Goal: Transaction & Acquisition: Purchase product/service

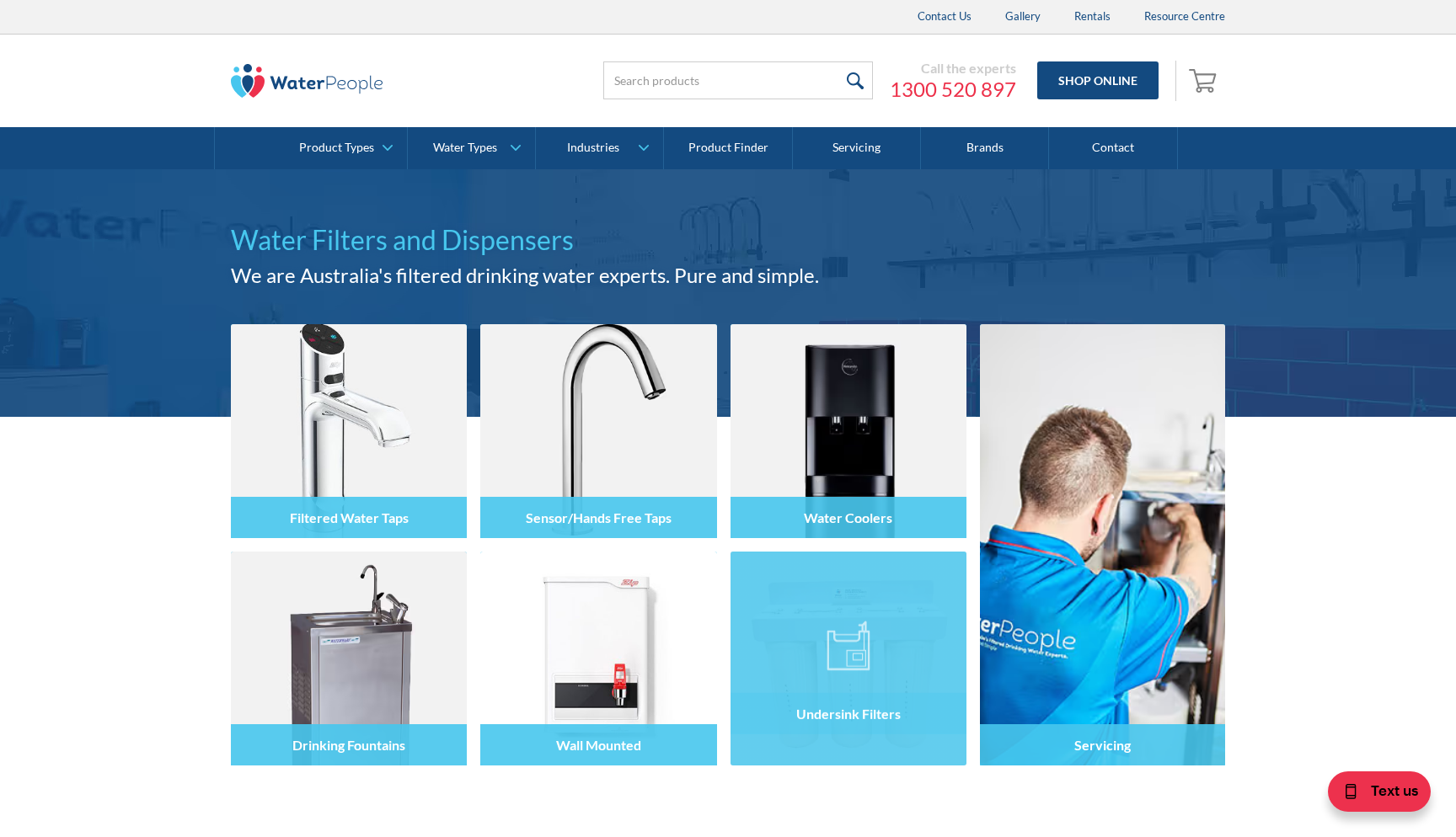
click at [841, 647] on img at bounding box center [848, 646] width 44 height 51
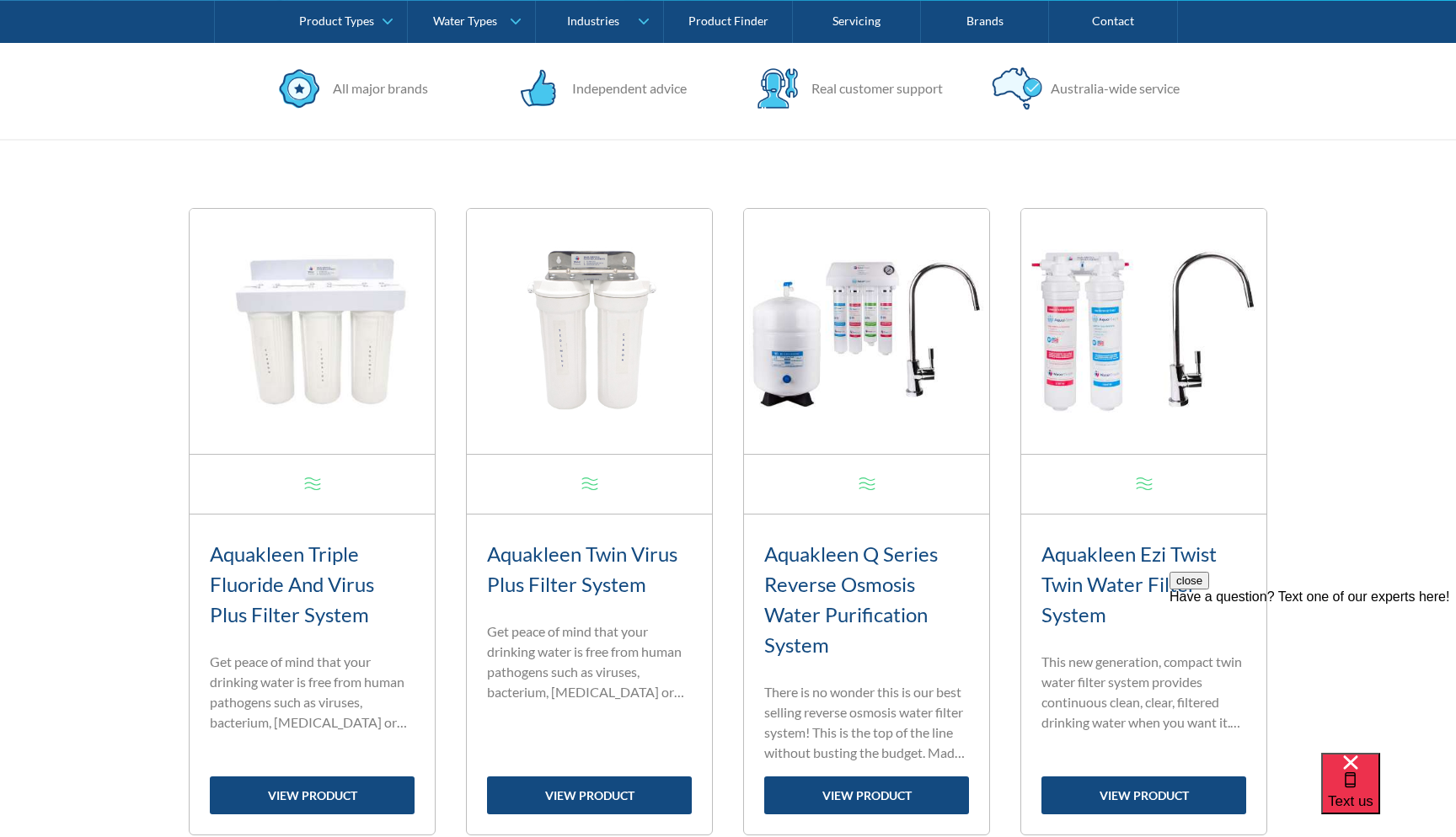
scroll to position [557, 0]
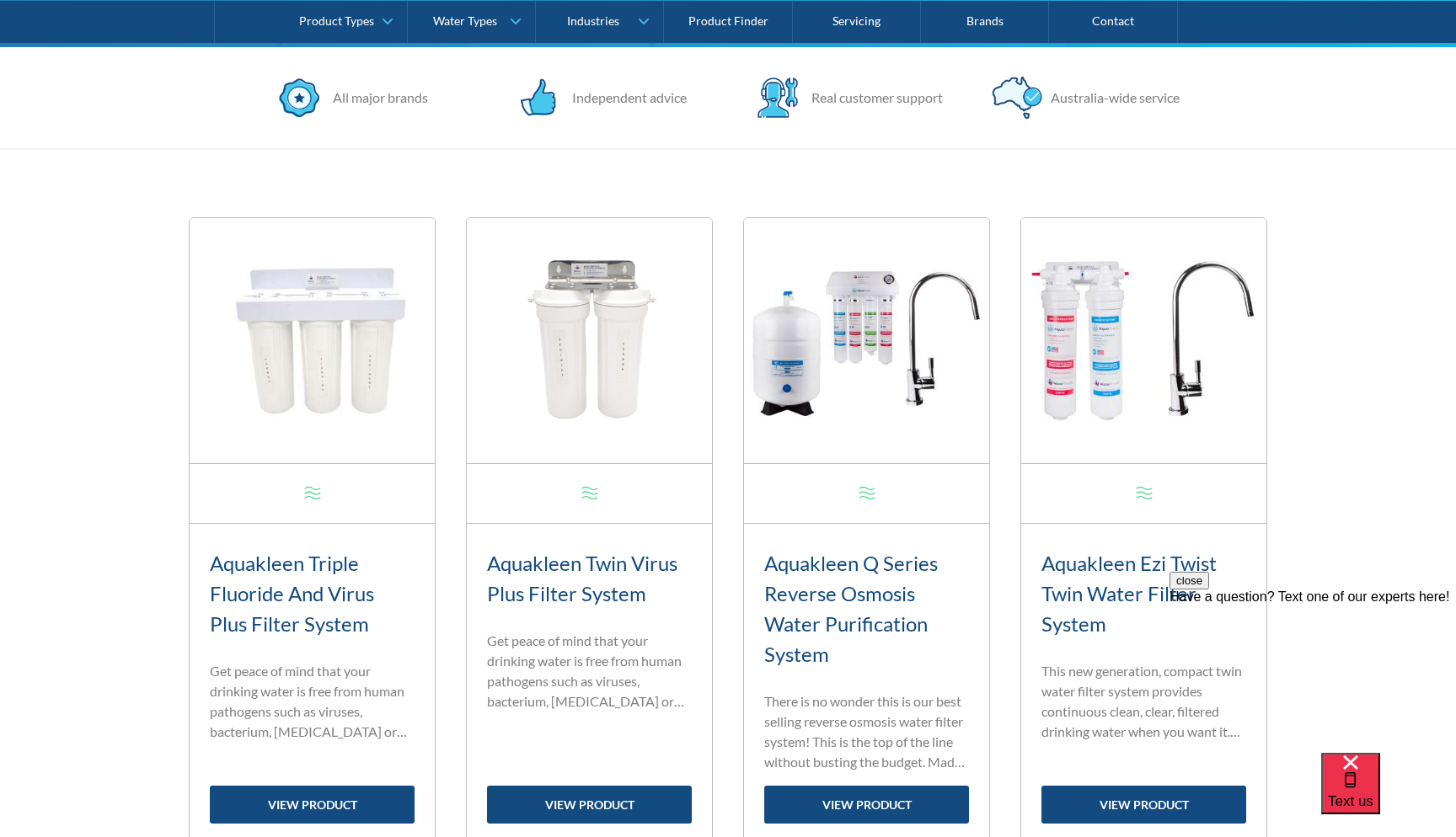
click at [1092, 387] on img at bounding box center [1144, 341] width 245 height 245
click at [1096, 805] on link "view product" at bounding box center [1143, 805] width 205 height 38
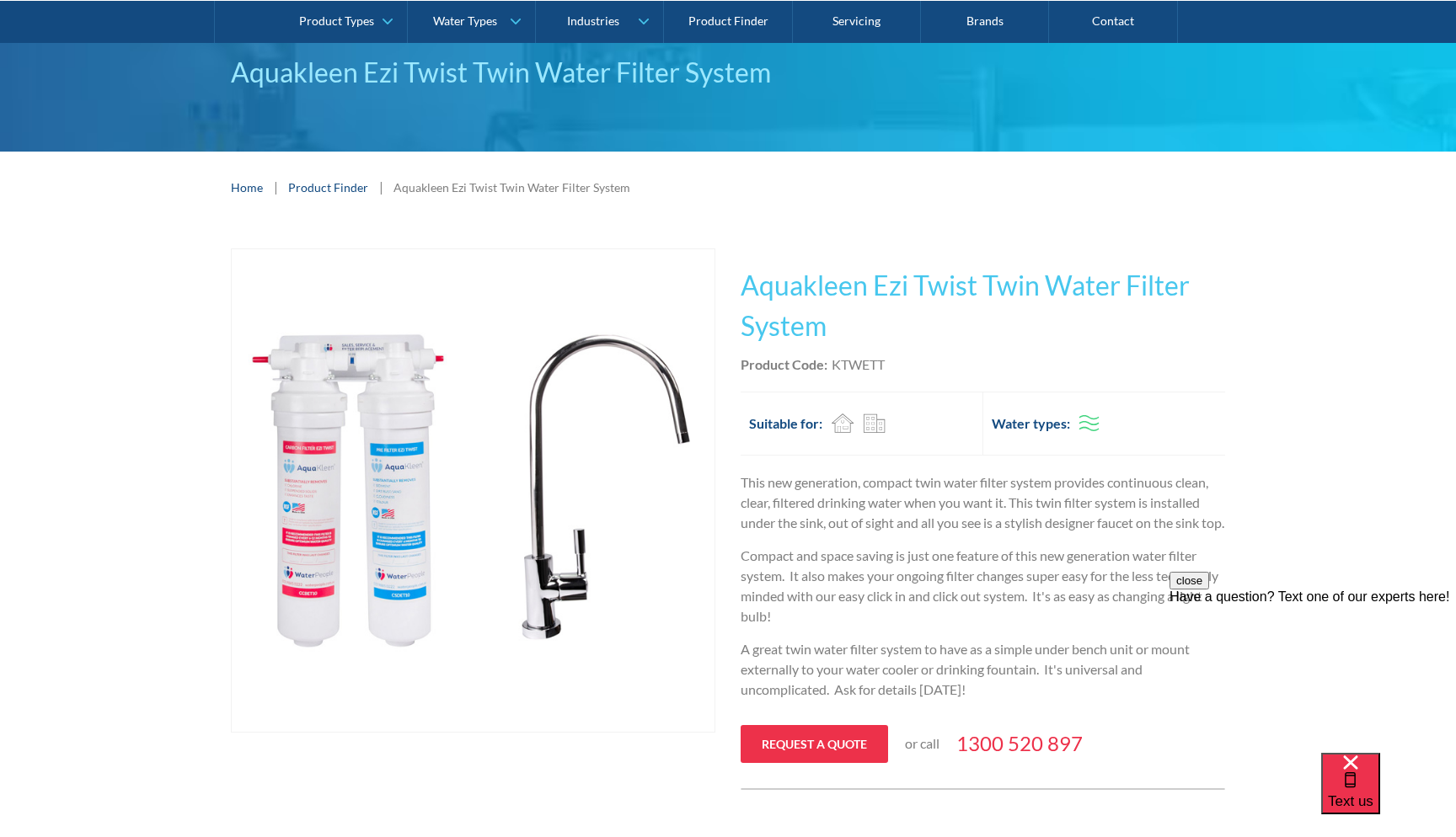
scroll to position [131, 0]
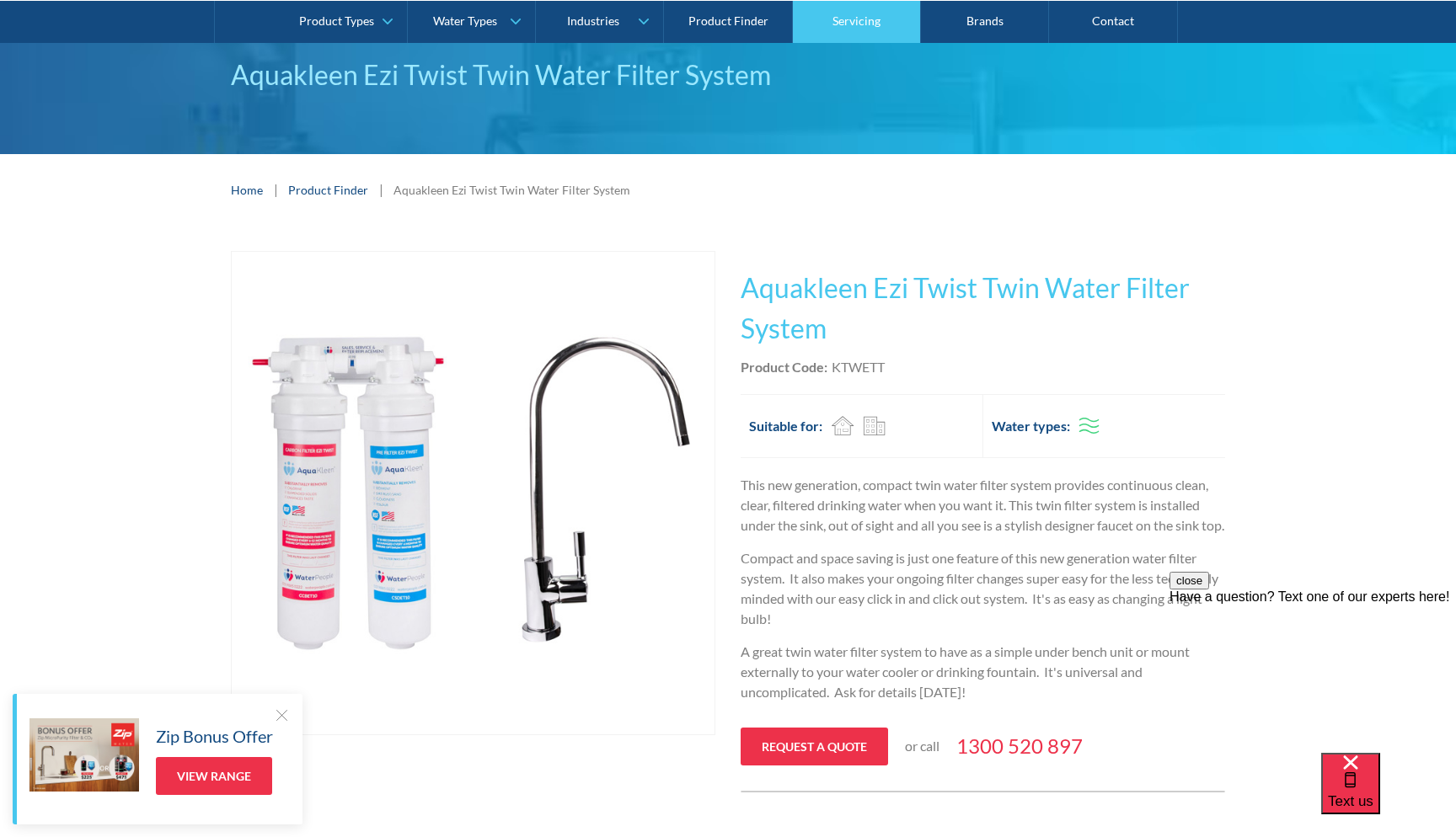
click at [878, 15] on link "Servicing" at bounding box center [857, 21] width 128 height 42
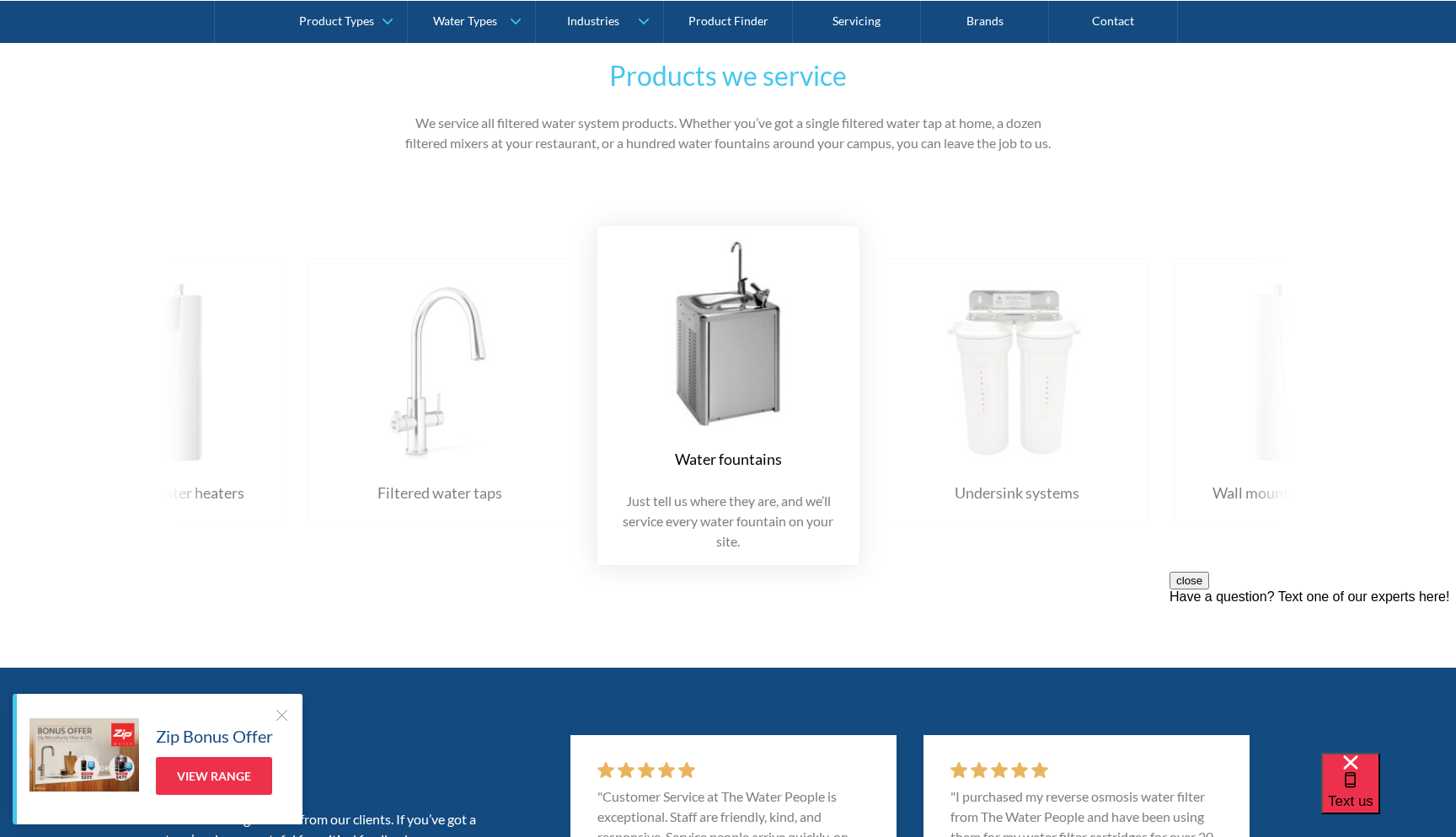
scroll to position [2579, 0]
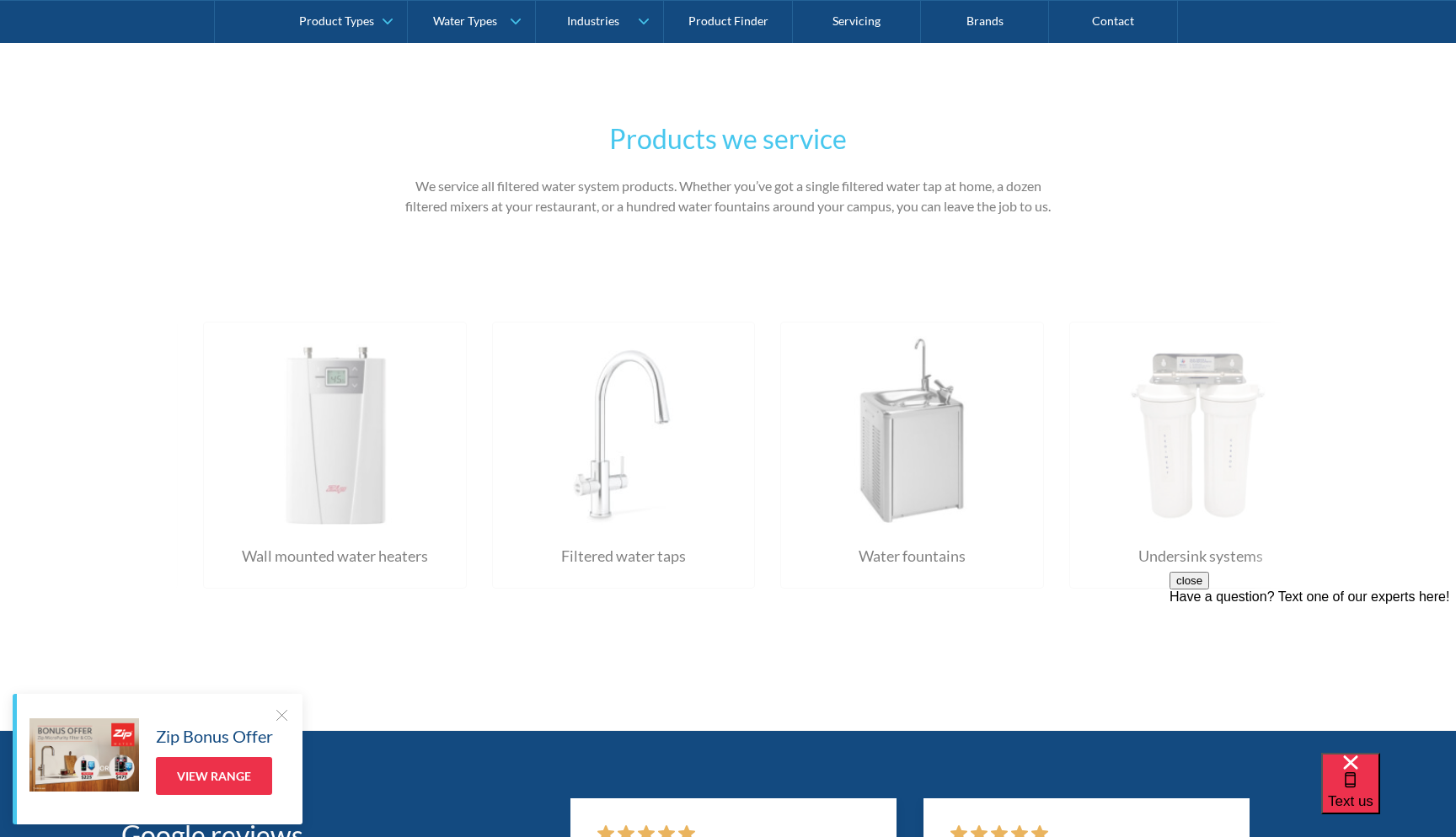
drag, startPoint x: 722, startPoint y: 474, endPoint x: 1092, endPoint y: 355, distance: 388.7
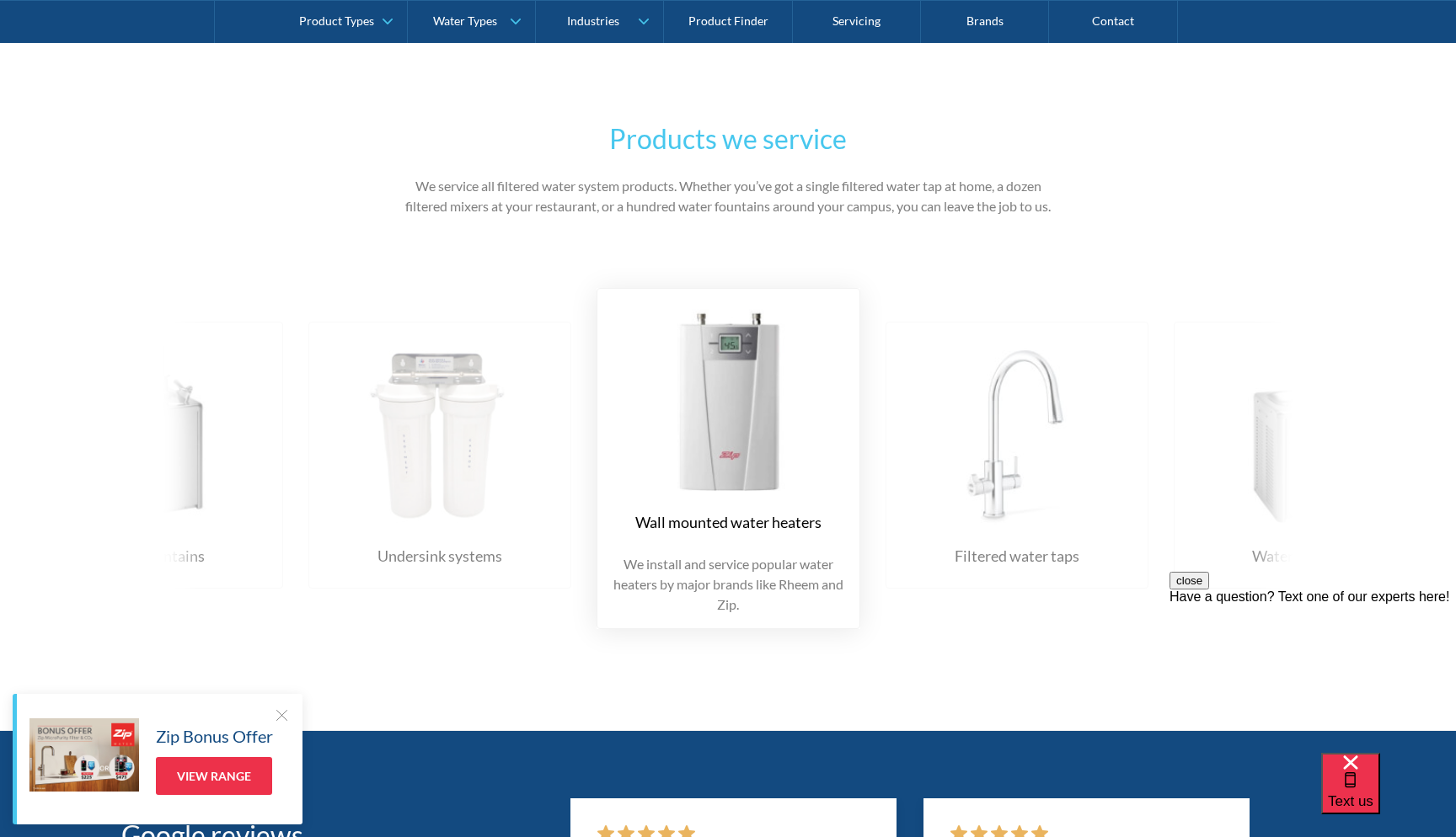
drag, startPoint x: 1092, startPoint y: 355, endPoint x: 1409, endPoint y: 325, distance: 318.4
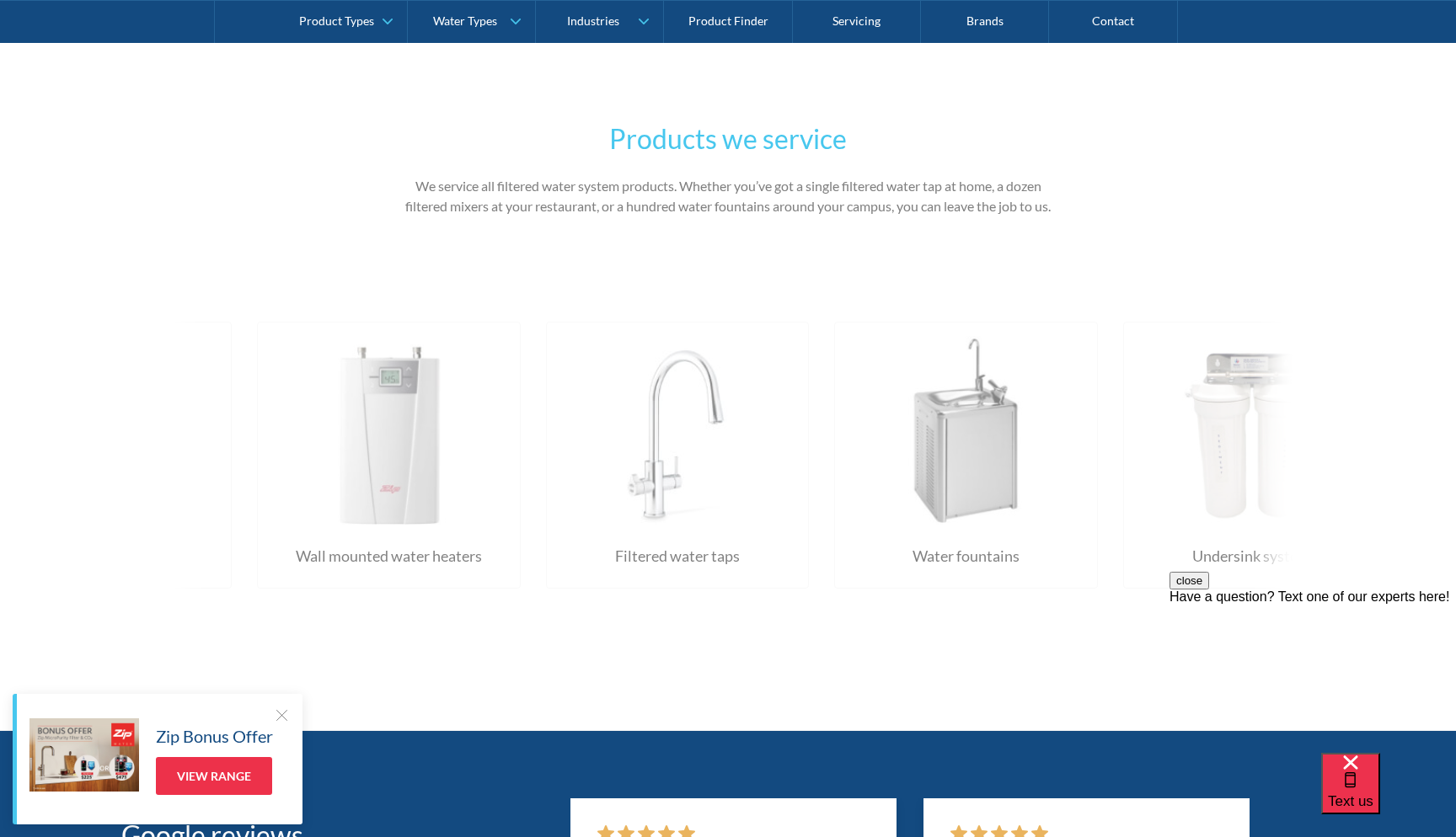
drag, startPoint x: 477, startPoint y: 528, endPoint x: 795, endPoint y: 467, distance: 323.8
click at [795, 466] on div "Water fountains Just tell us where they are, and we’ll service every water foun…" at bounding box center [257, 459] width 3464 height 392
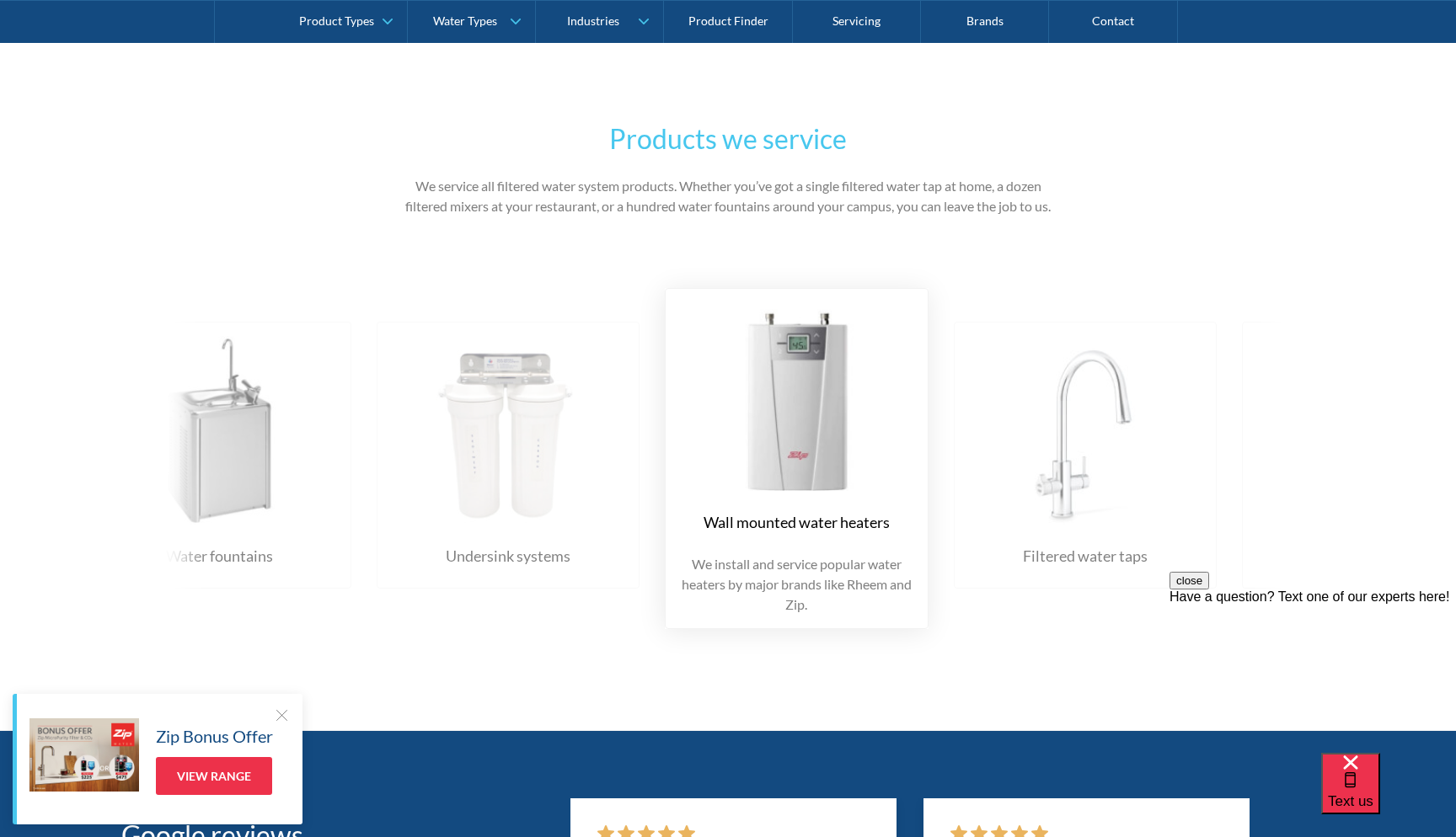
drag, startPoint x: 795, startPoint y: 469, endPoint x: 971, endPoint y: 446, distance: 177.5
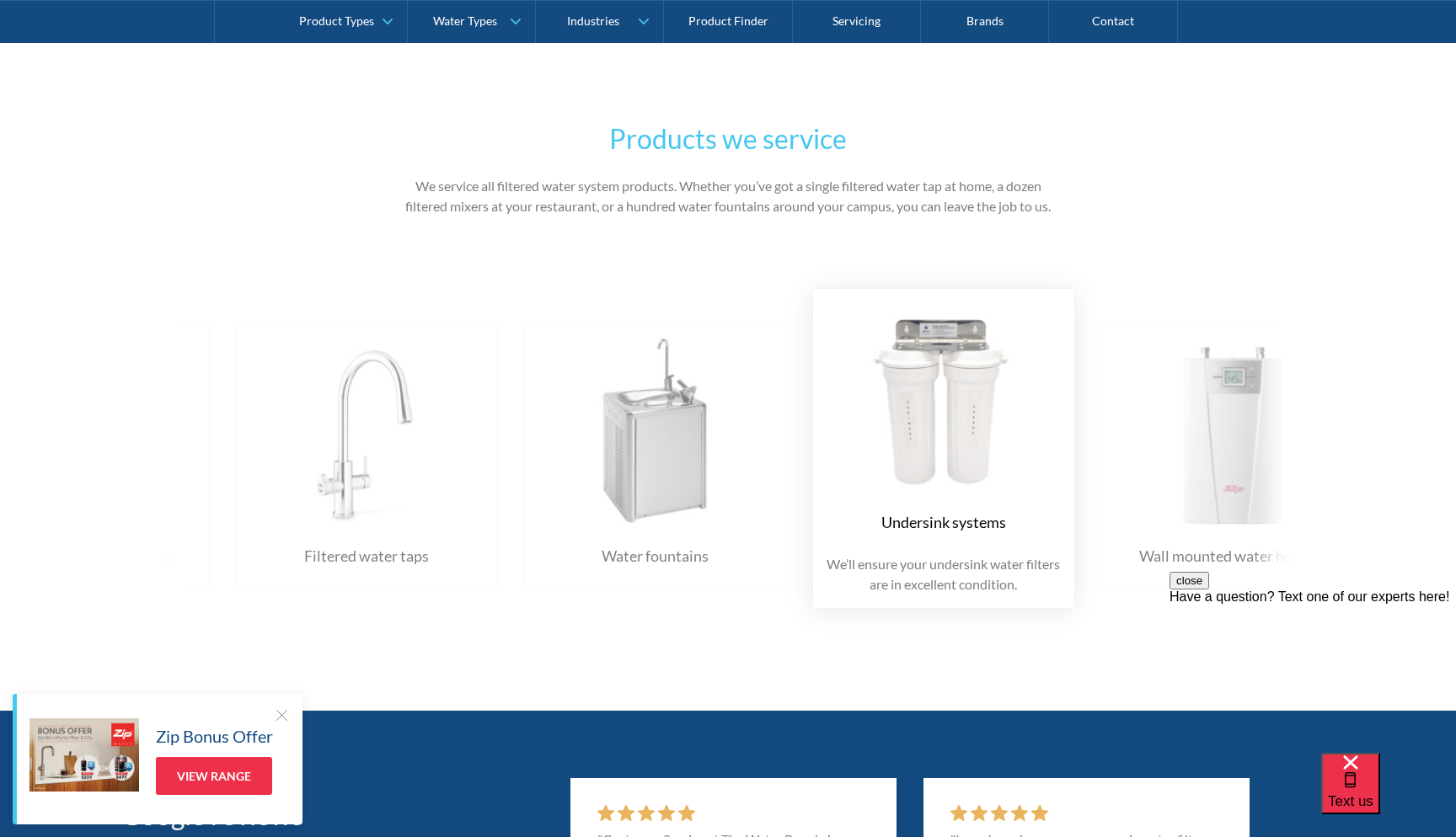
drag, startPoint x: 778, startPoint y: 486, endPoint x: 993, endPoint y: 447, distance: 218.5
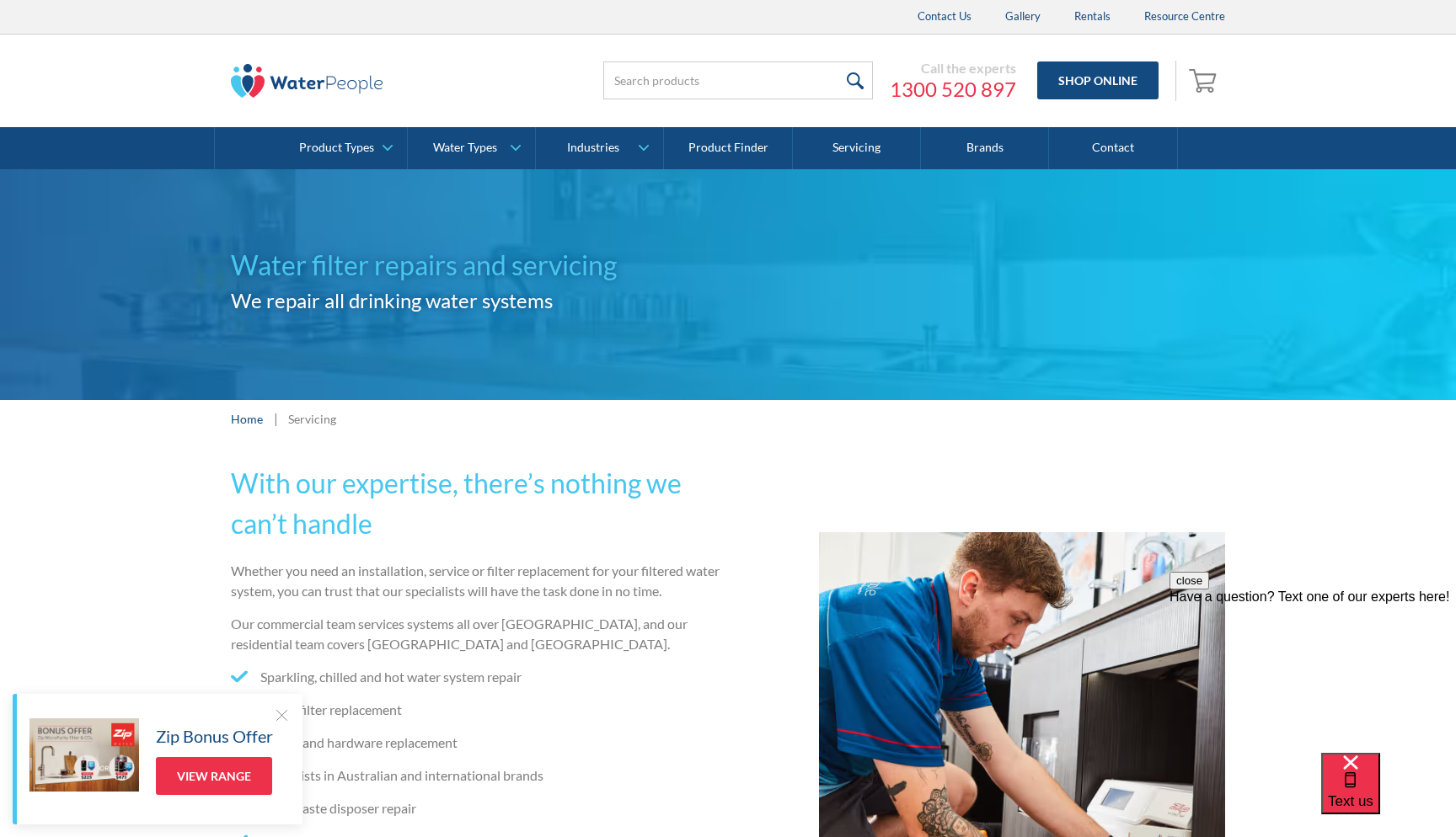
scroll to position [0, 0]
click at [351, 71] on img at bounding box center [307, 80] width 152 height 33
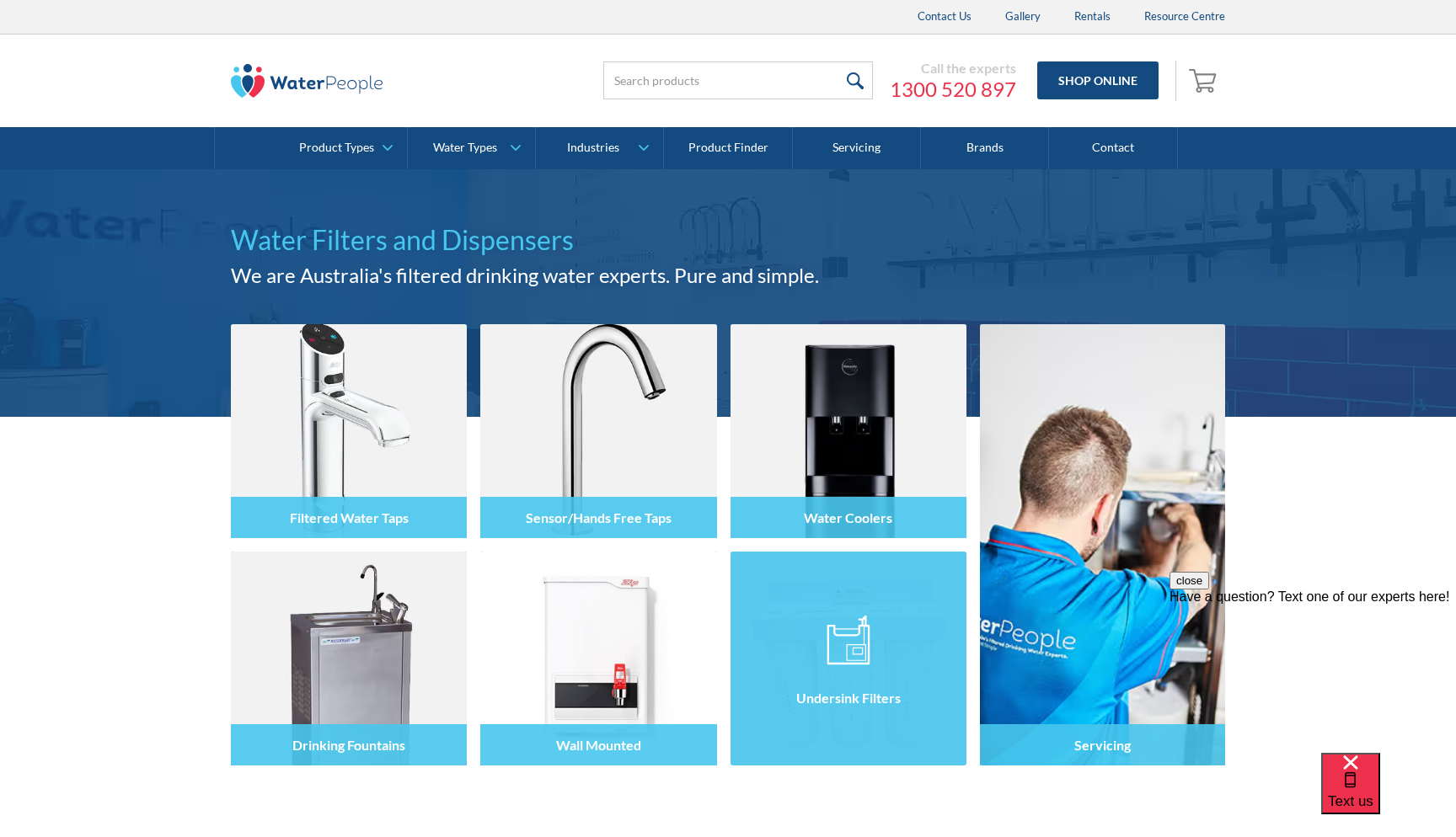
click at [831, 653] on img at bounding box center [848, 640] width 44 height 51
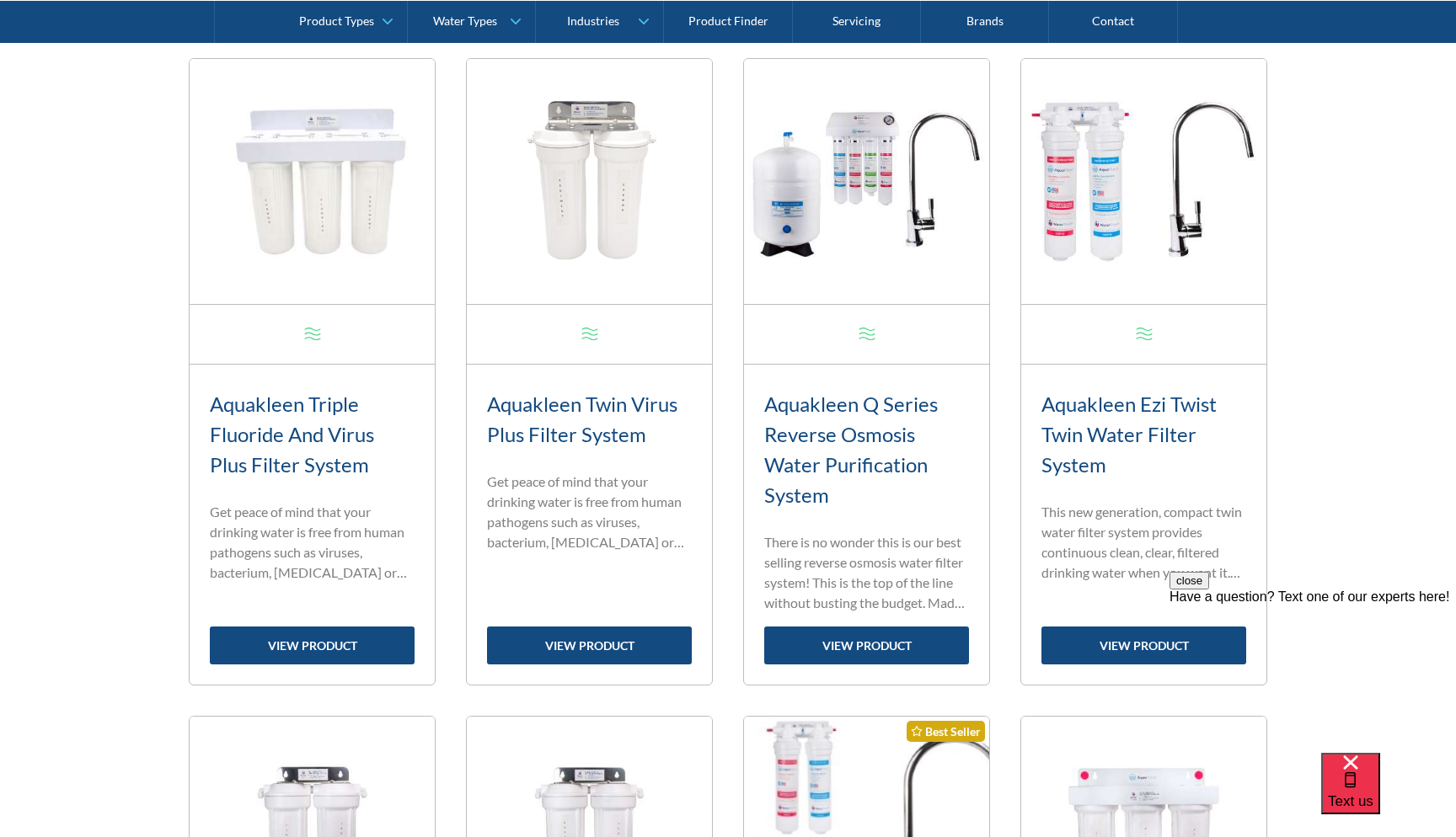
click at [1137, 331] on div at bounding box center [1144, 334] width 17 height 17
click at [1074, 193] on img at bounding box center [1144, 181] width 245 height 245
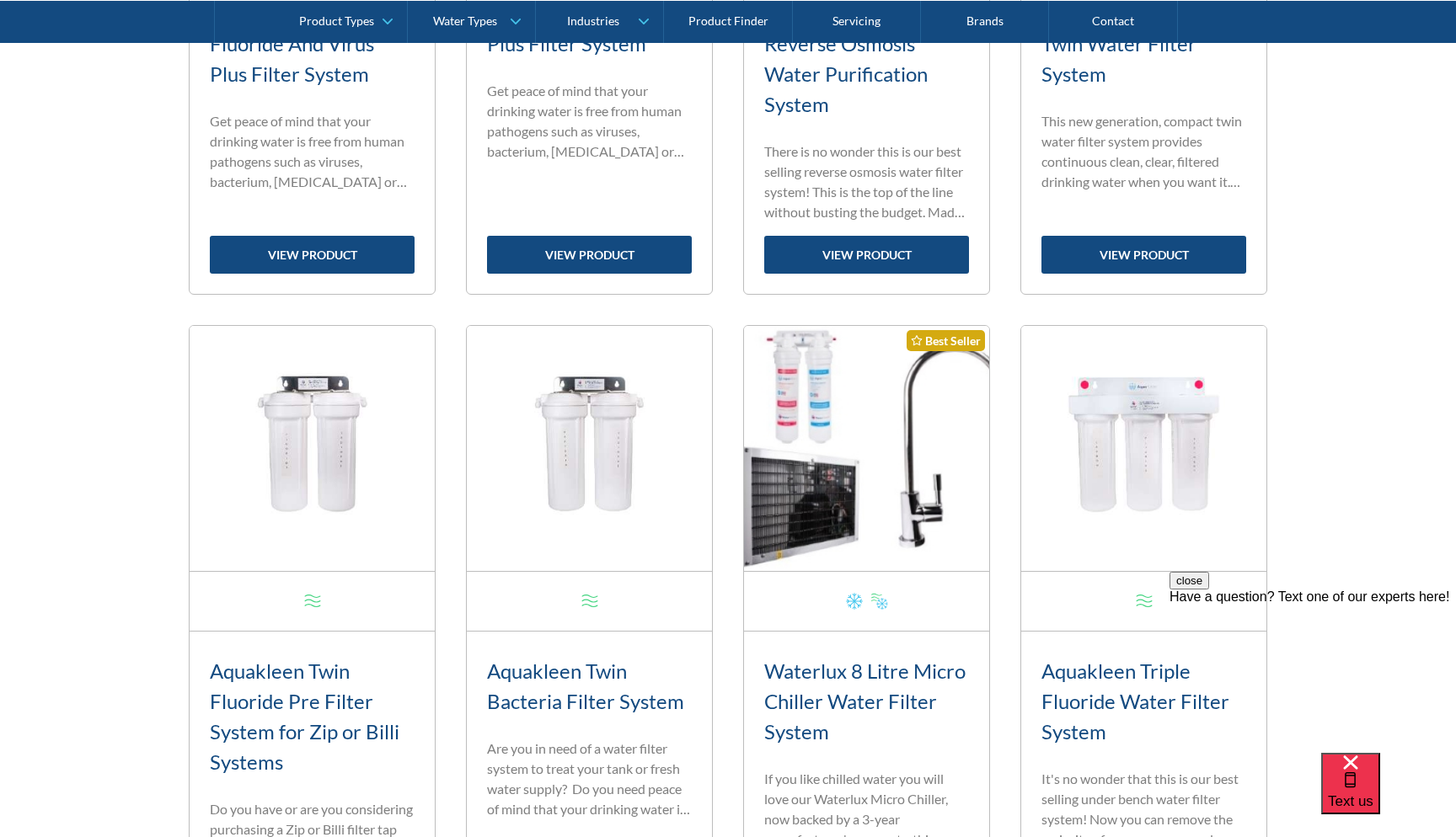
scroll to position [1110, 0]
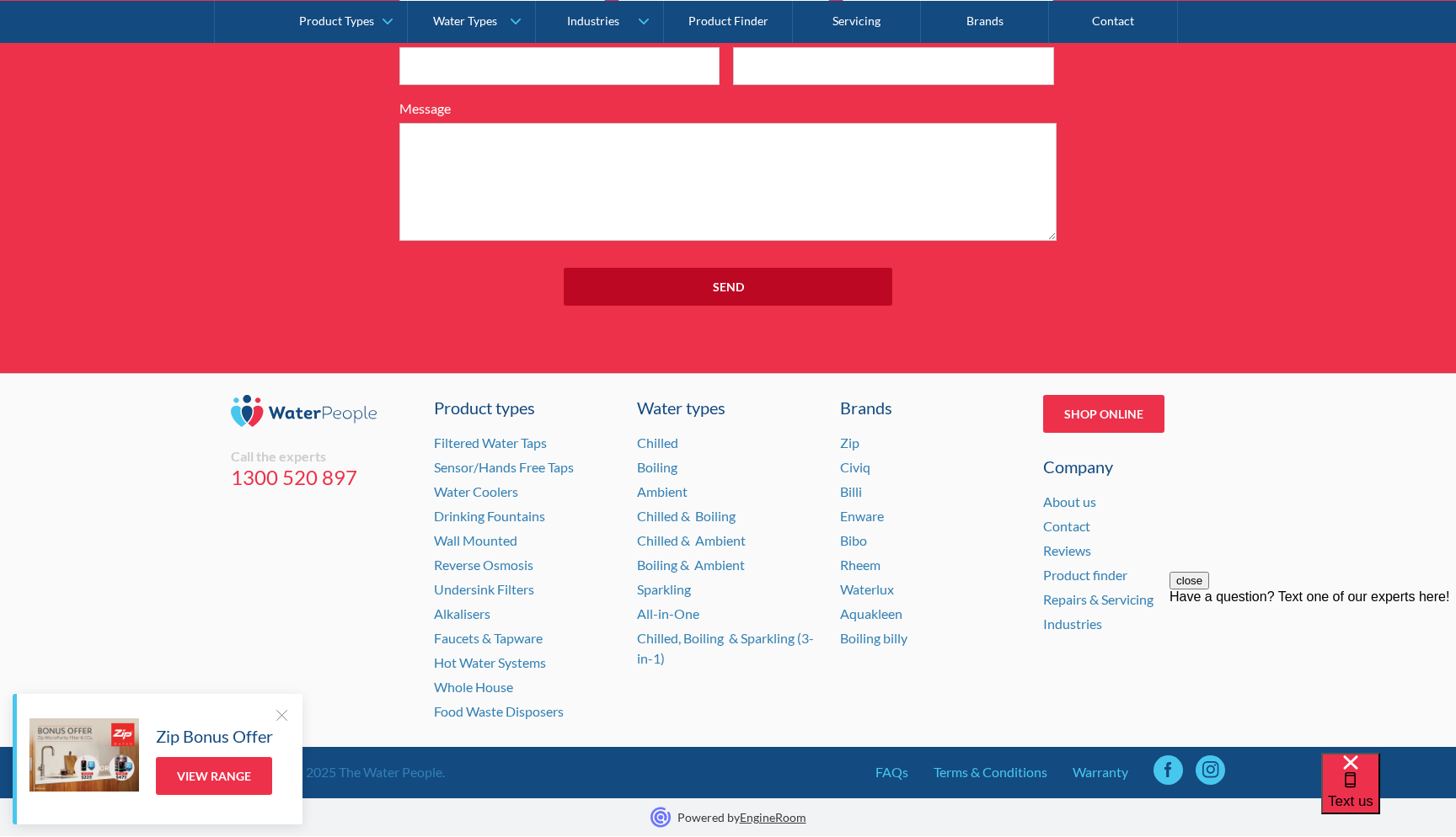
scroll to position [2029, 0]
click at [1071, 577] on link "Product finder" at bounding box center [1085, 574] width 84 height 16
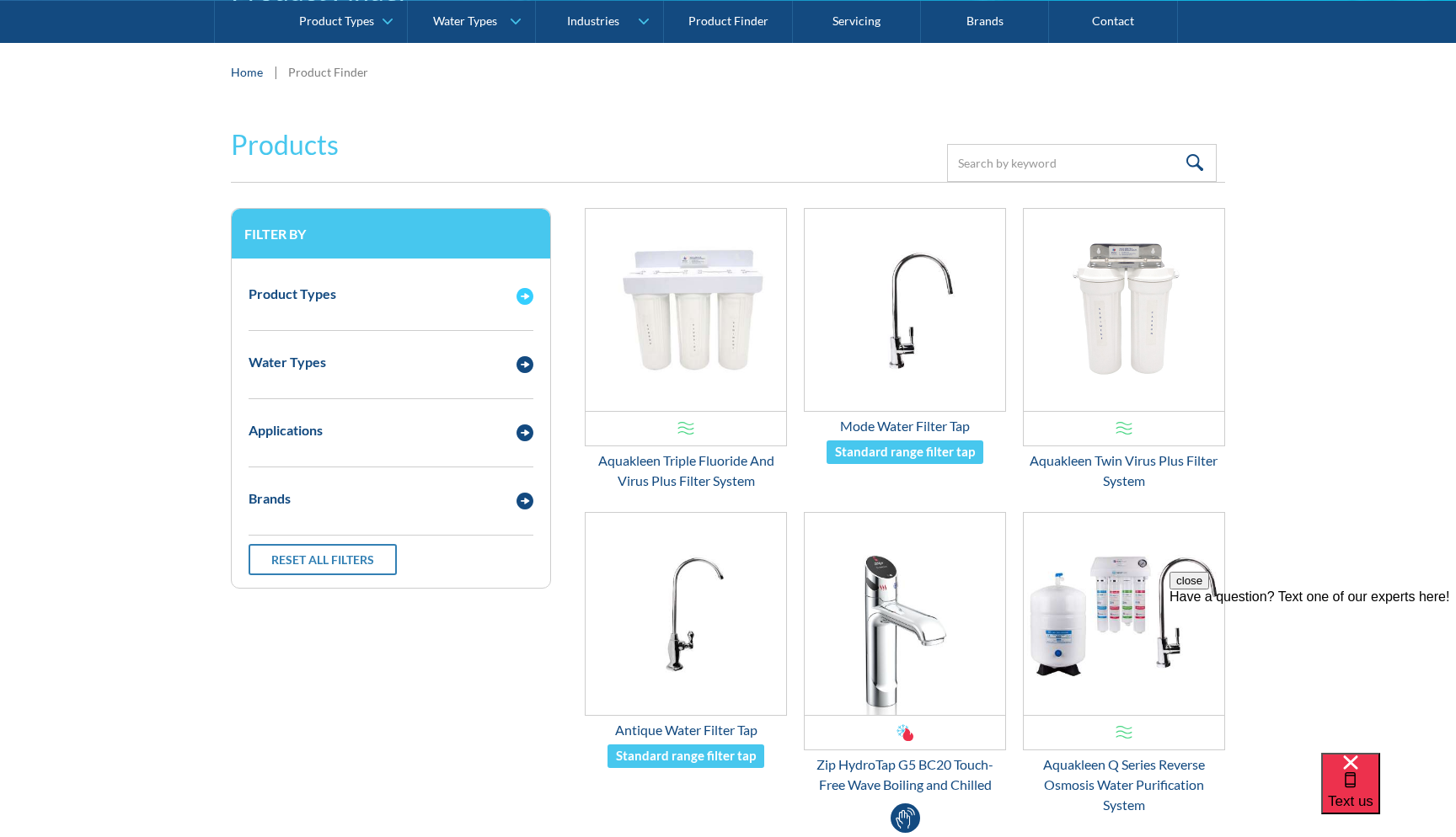
click at [514, 294] on div "Email Form 3" at bounding box center [525, 294] width 33 height 21
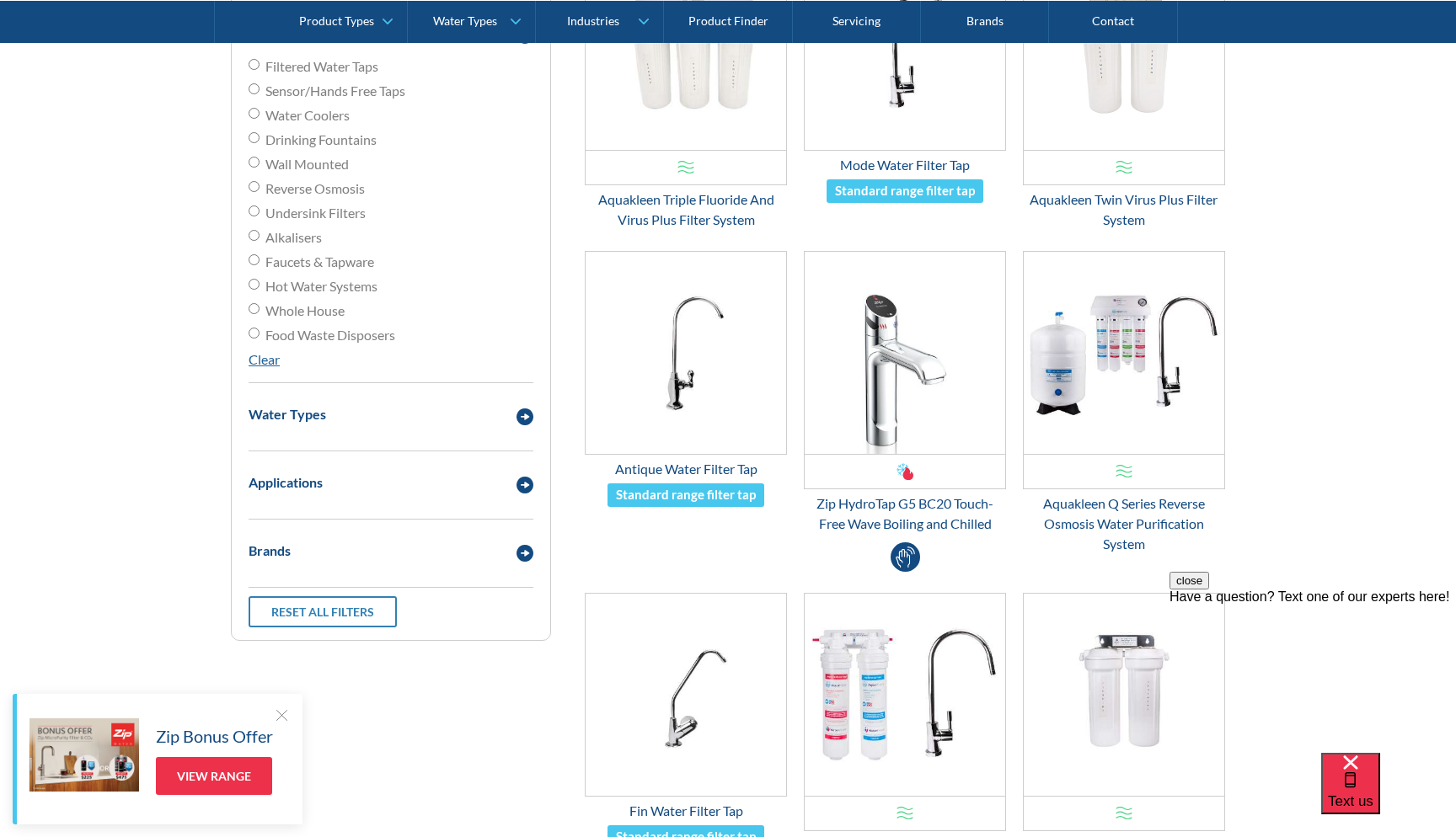
scroll to position [495, 0]
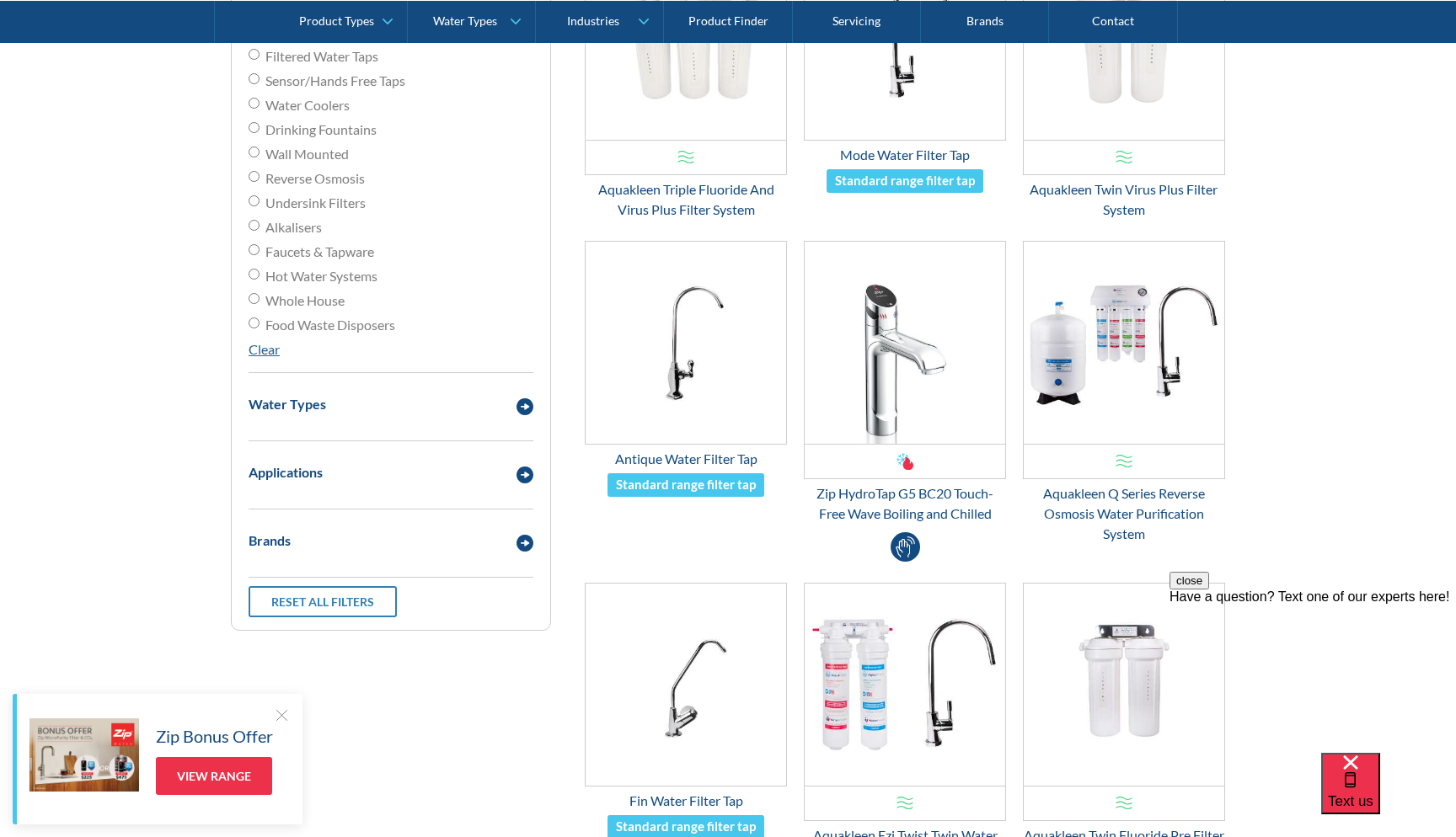
click at [283, 713] on div at bounding box center [280, 714] width 17 height 17
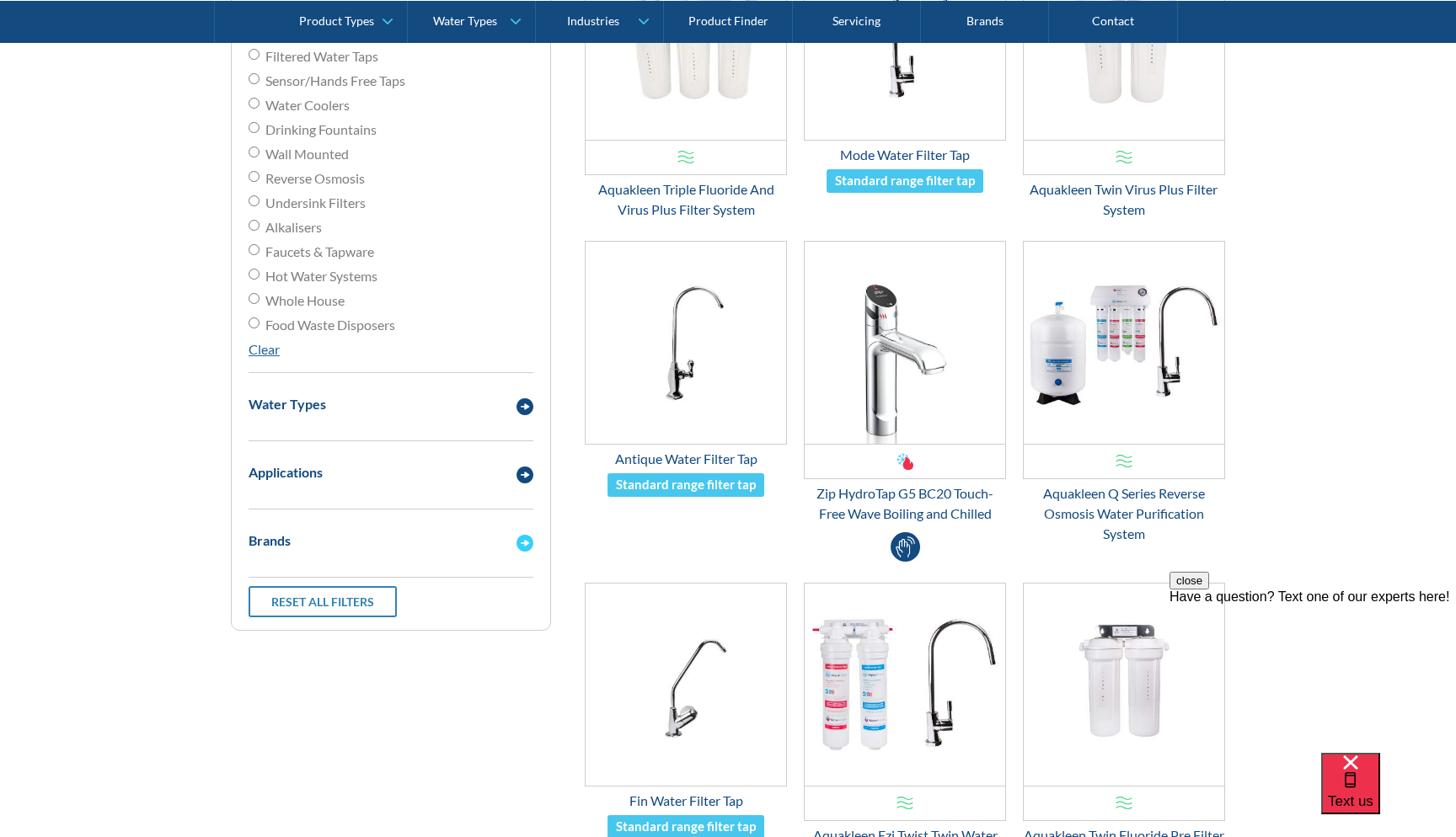
click at [289, 537] on div "Brands" at bounding box center [270, 541] width 42 height 21
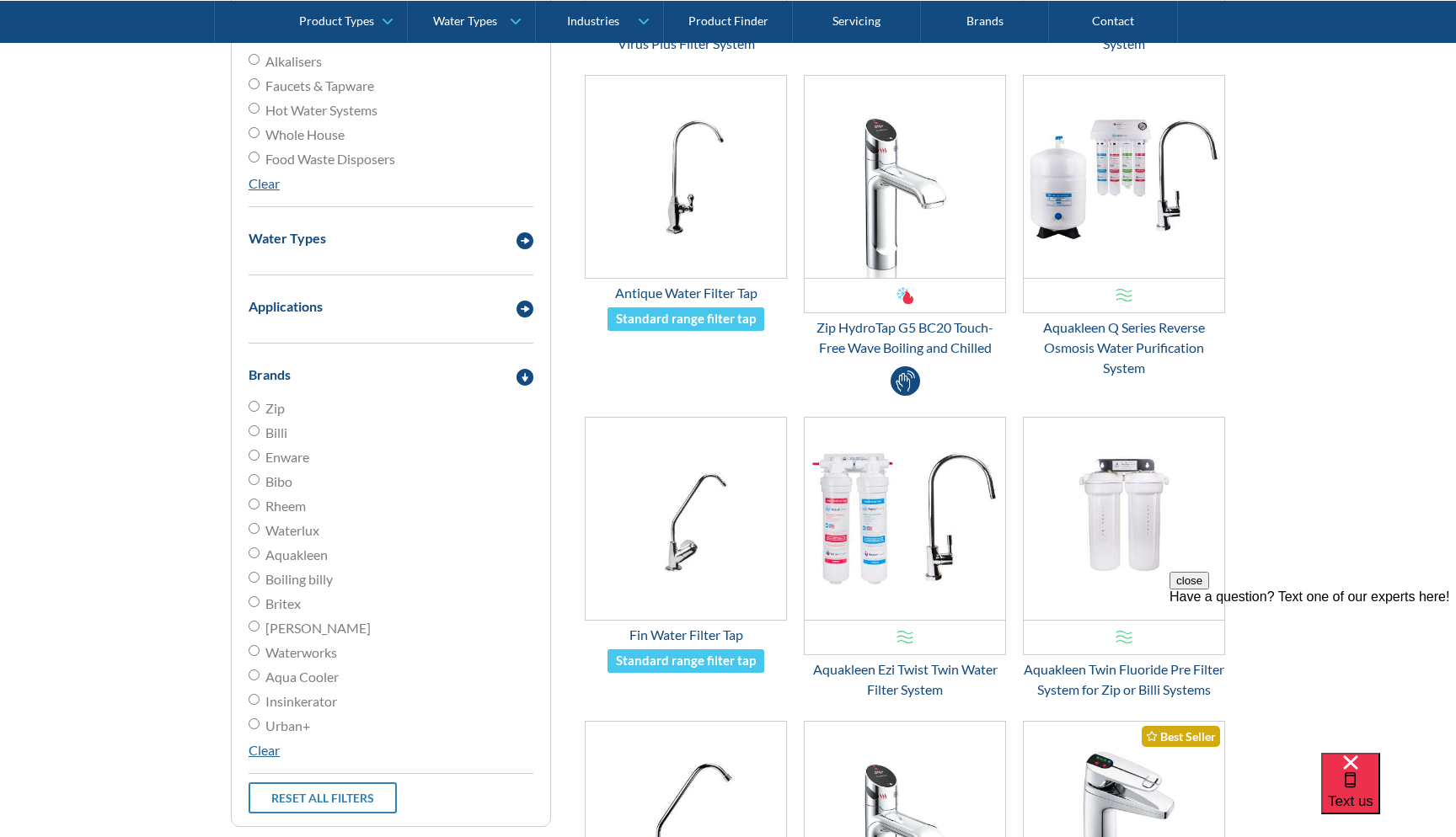
scroll to position [666, 0]
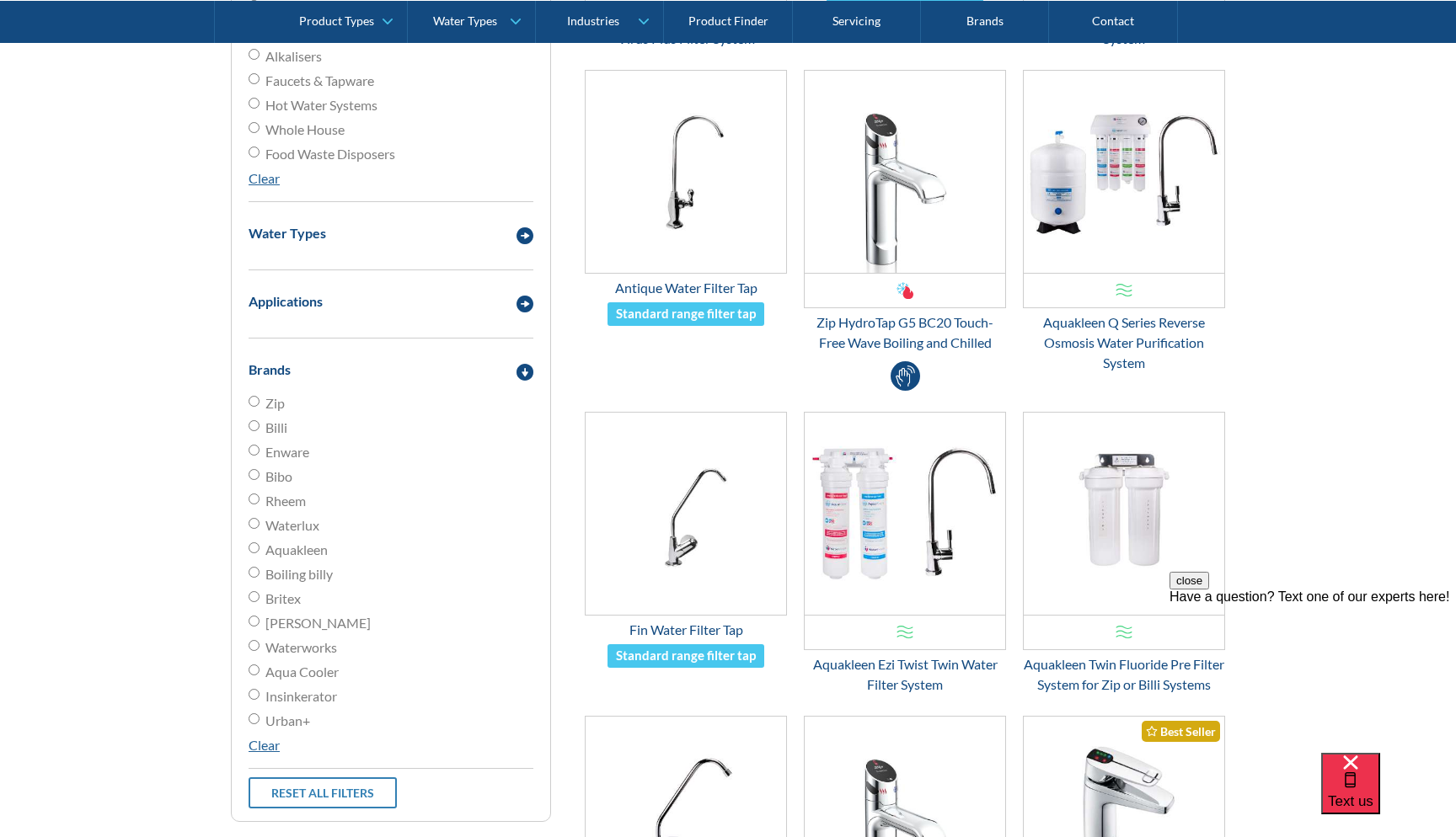
click at [255, 547] on input "Aquakleen" at bounding box center [254, 548] width 11 height 11
radio input "true"
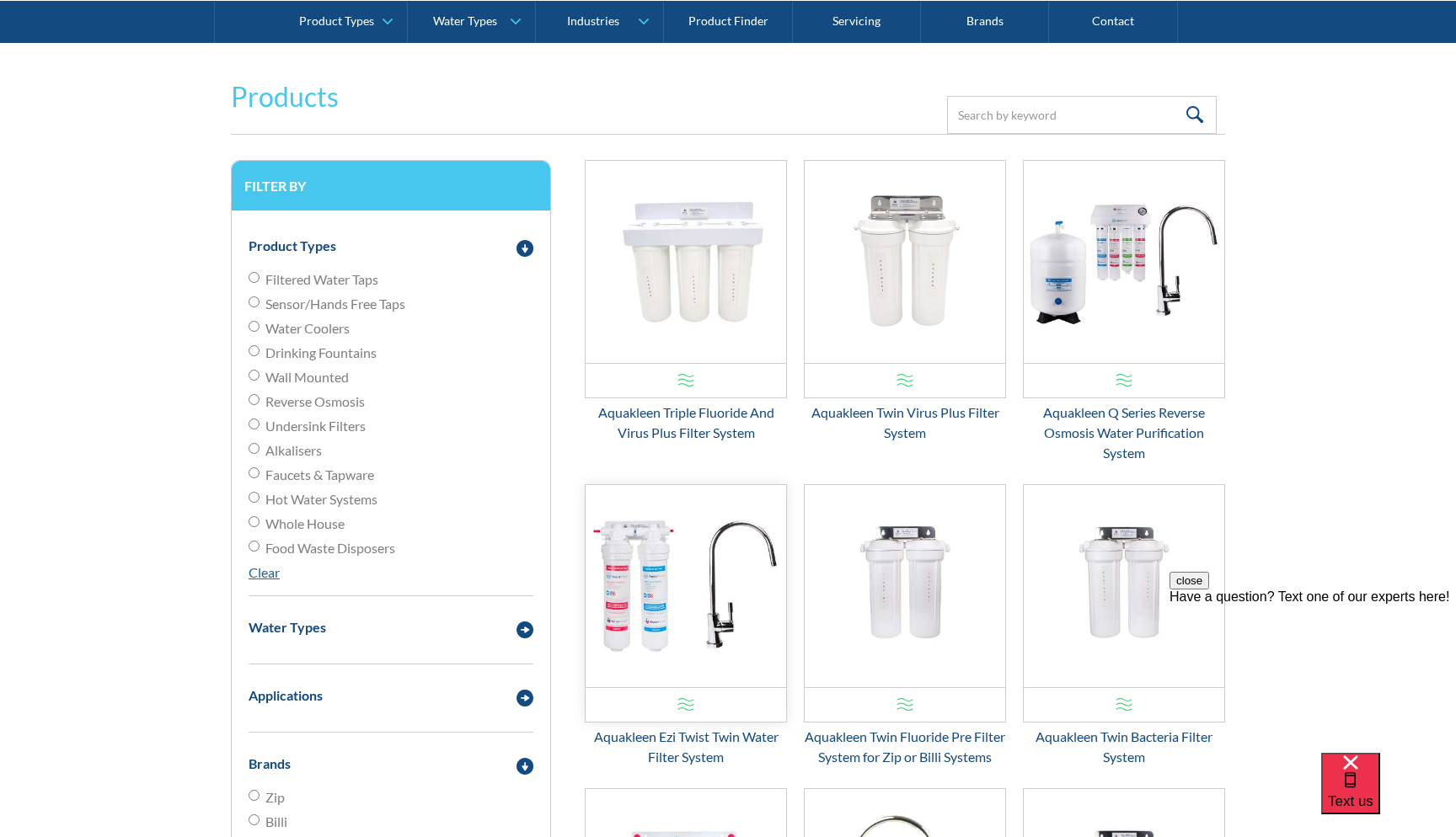
scroll to position [272, 0]
click at [678, 639] on img "Email Form 3" at bounding box center [685, 586] width 201 height 202
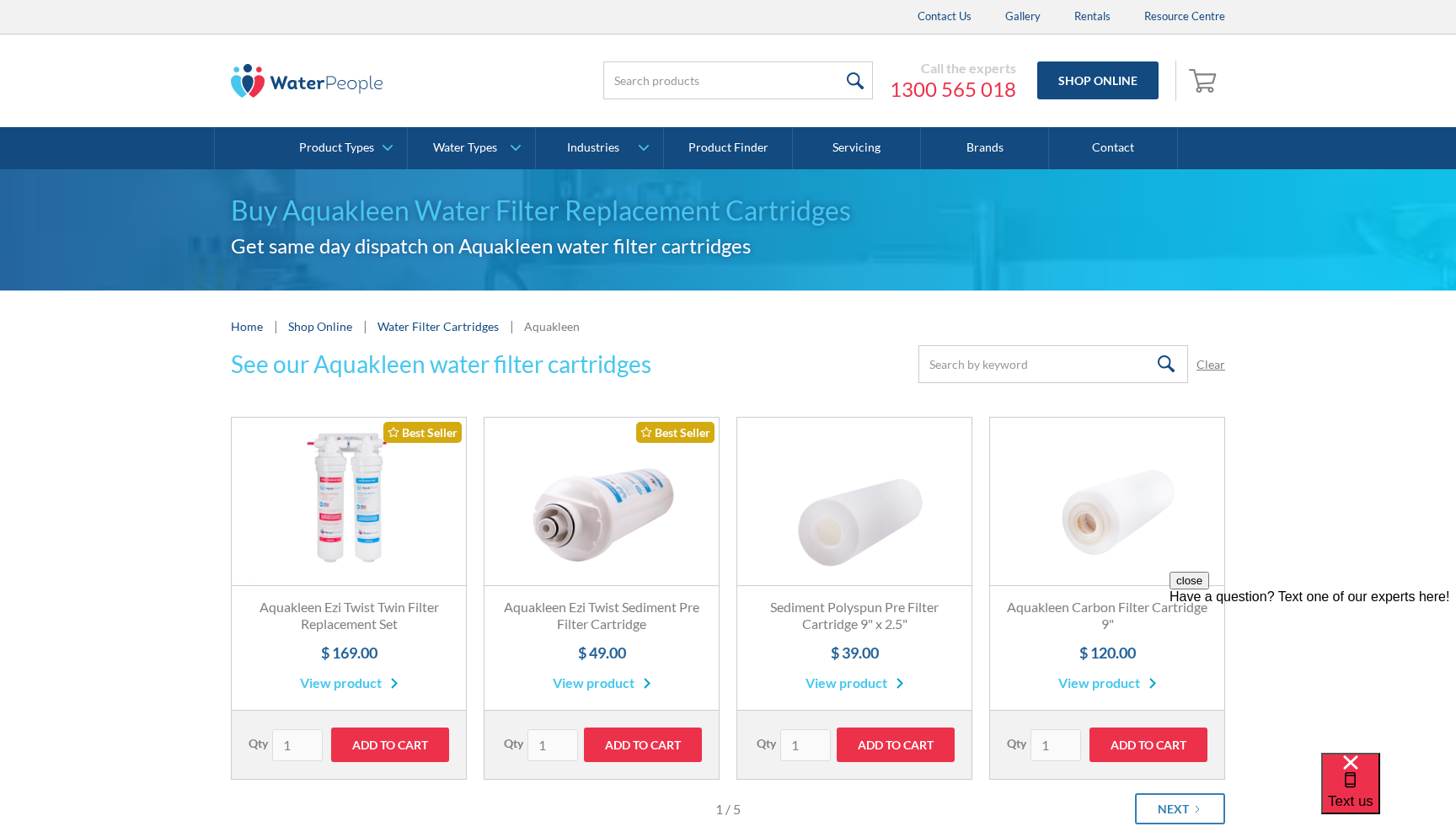
click at [347, 532] on link "Fits All Brands Best Seller" at bounding box center [348, 502] width 234 height 169
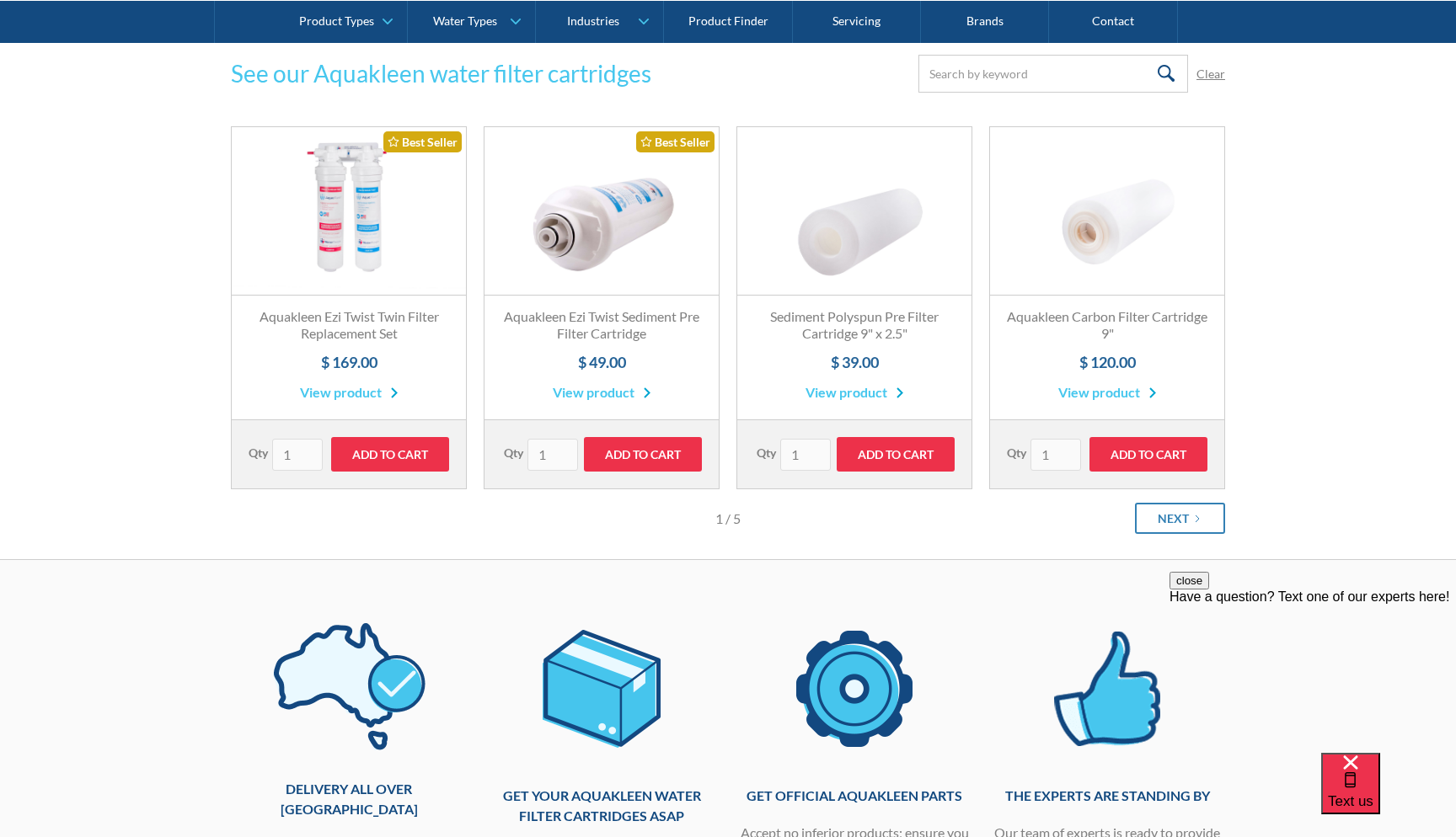
scroll to position [284, 0]
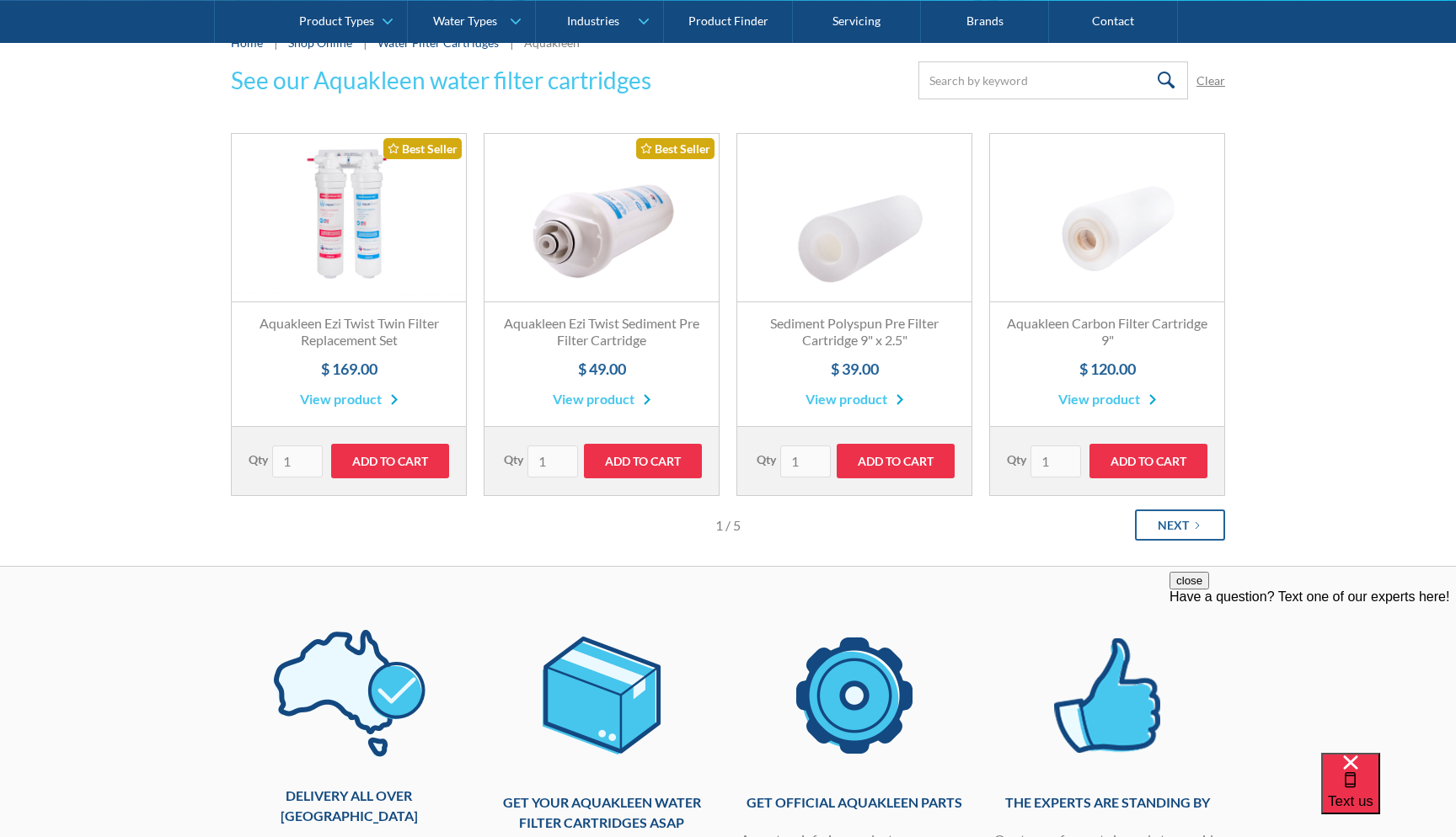
click at [1163, 528] on div "Next" at bounding box center [1174, 525] width 31 height 18
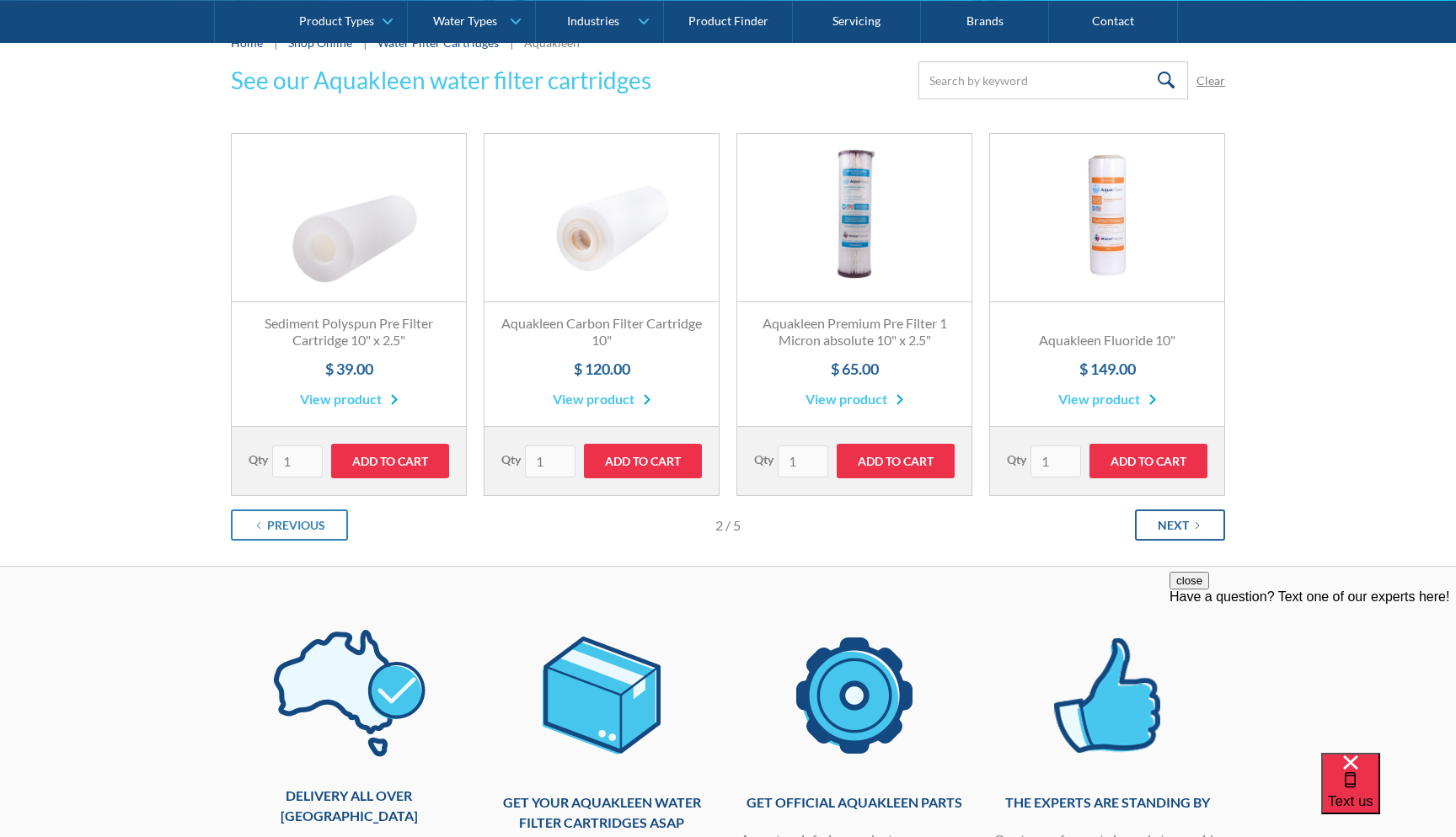
click at [1163, 528] on div "Next" at bounding box center [1174, 525] width 31 height 18
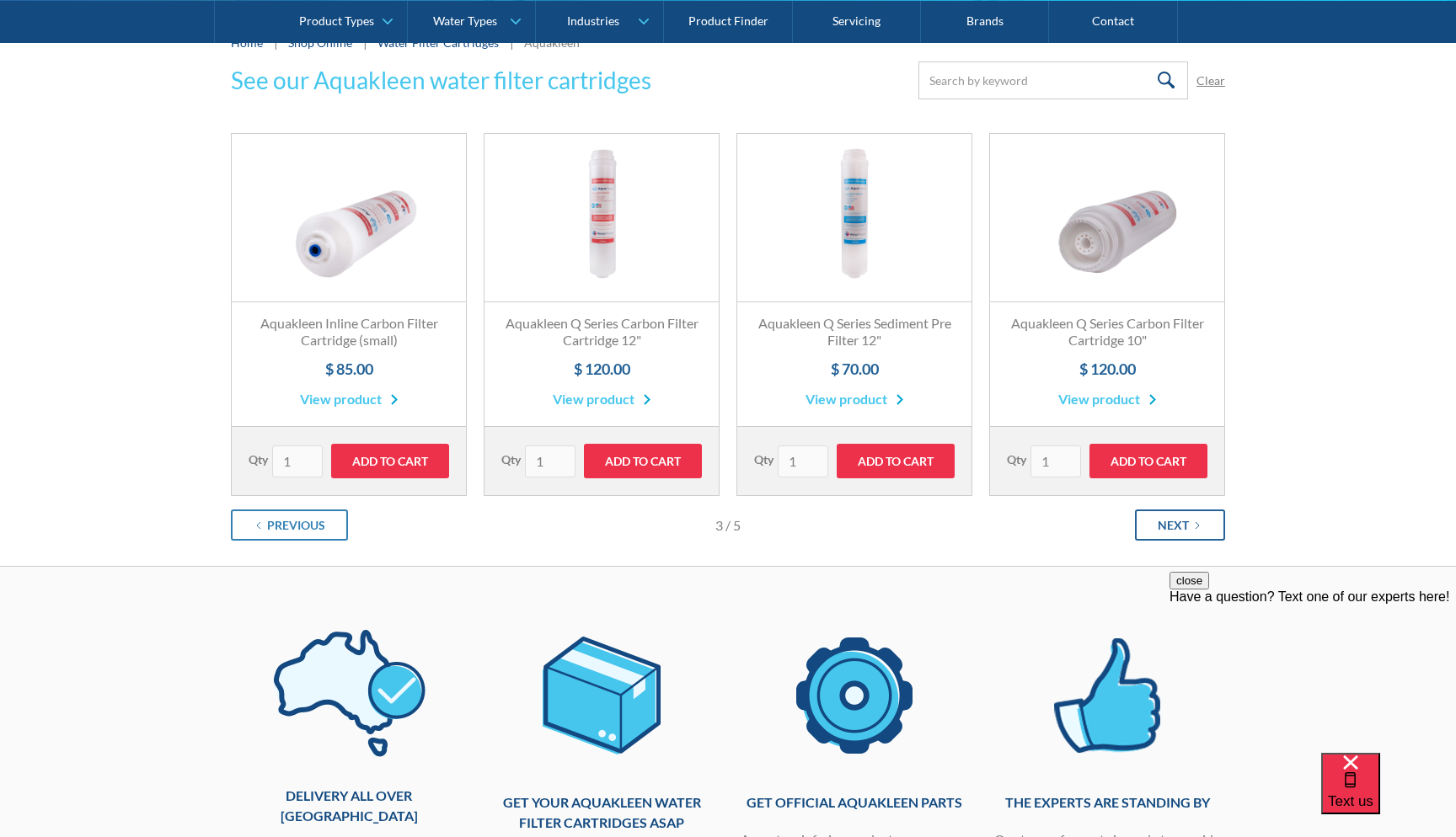
click at [1163, 528] on div "Next" at bounding box center [1174, 525] width 31 height 18
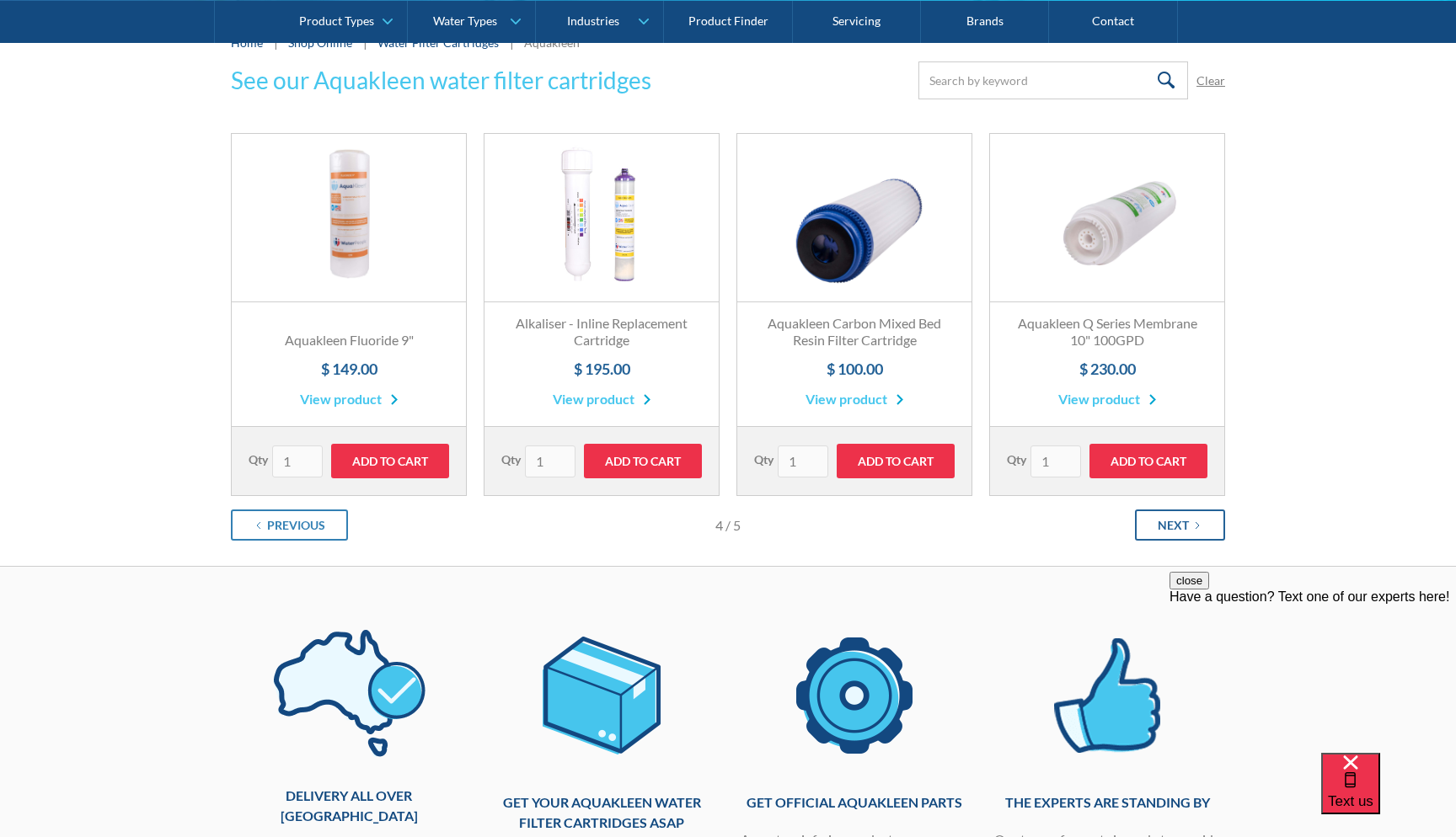
click at [1163, 528] on div "Next" at bounding box center [1174, 525] width 31 height 18
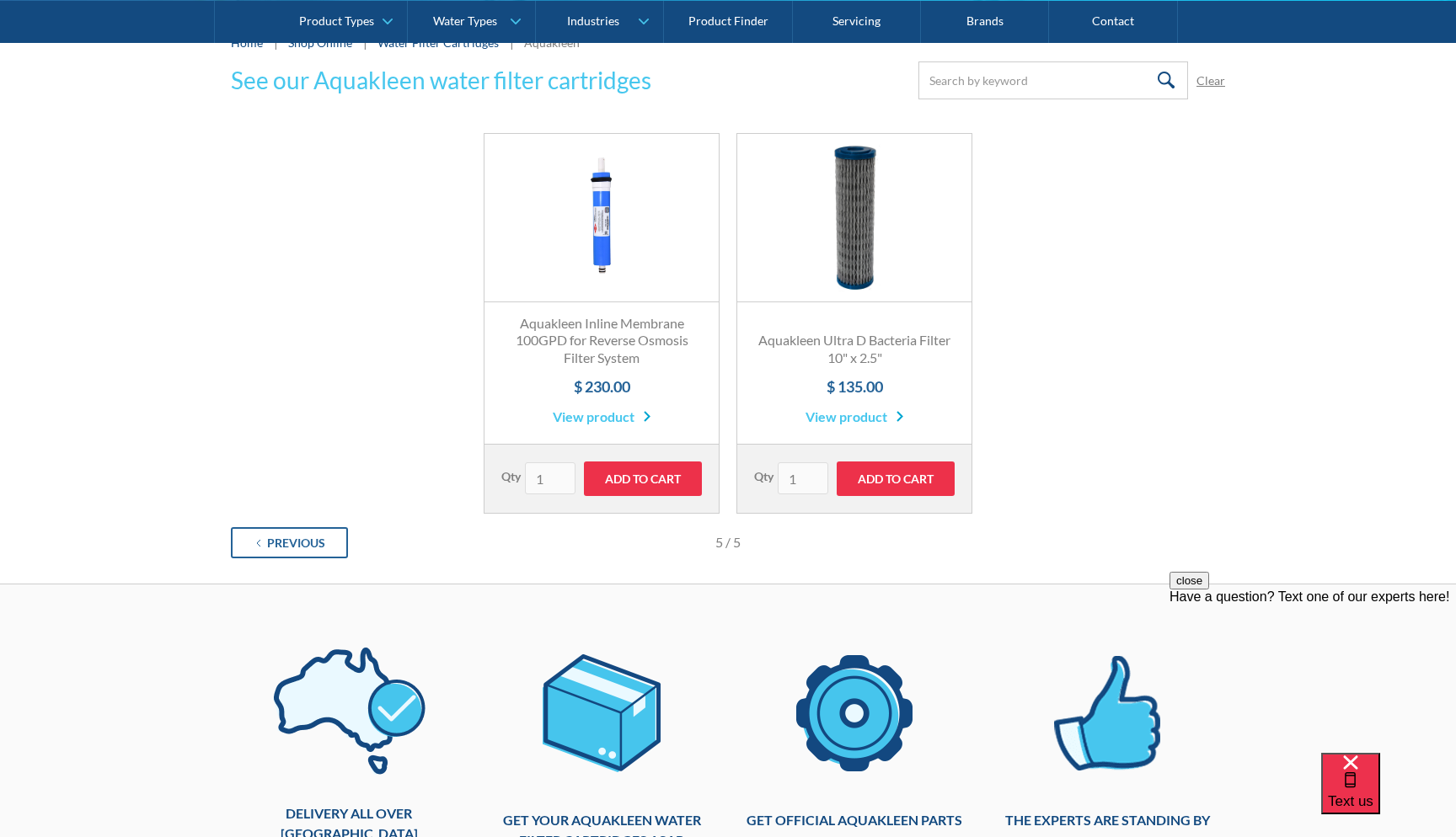
click at [288, 547] on div "Previous" at bounding box center [295, 543] width 58 height 18
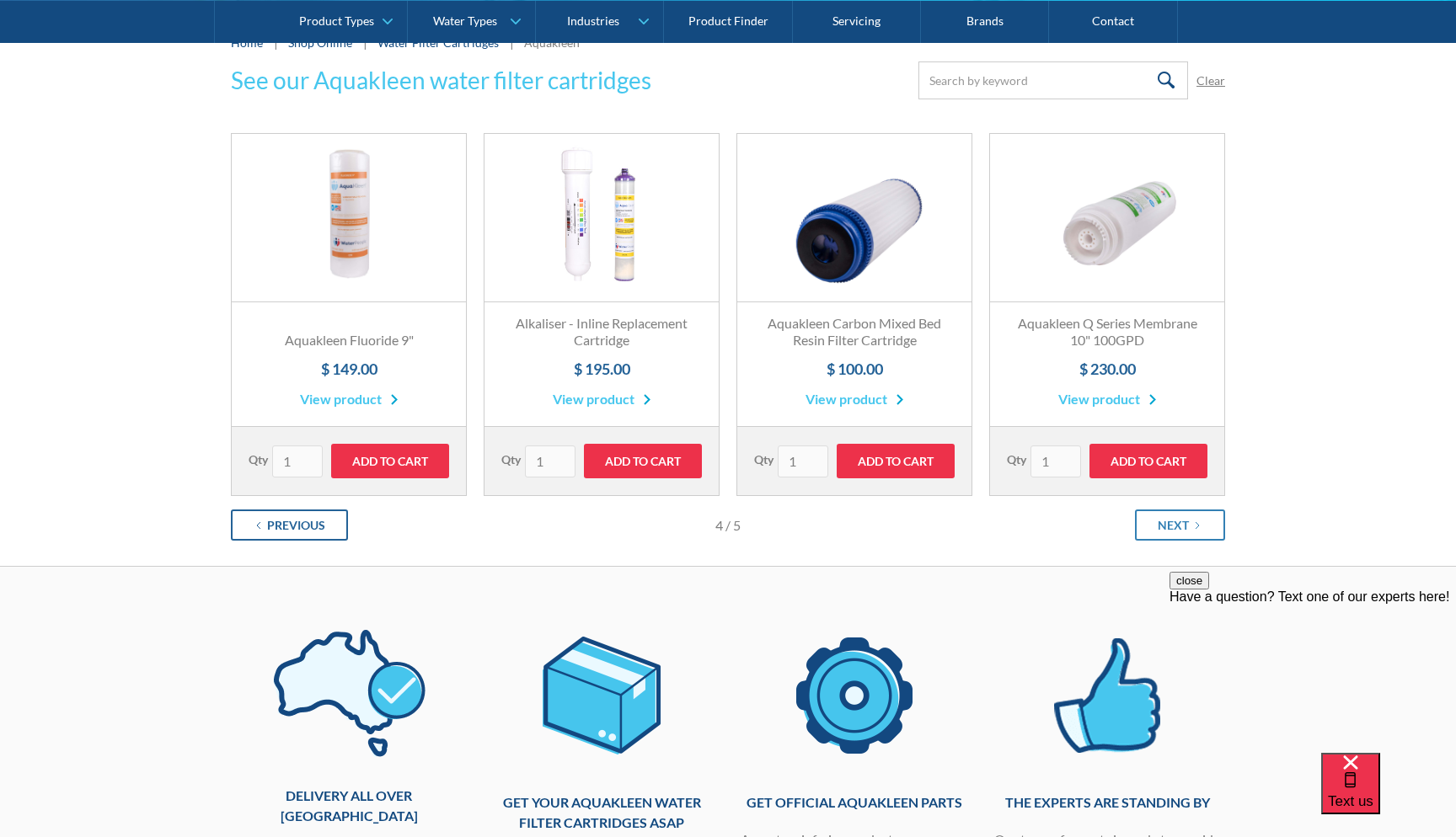
click at [312, 528] on div "Previous" at bounding box center [295, 525] width 58 height 18
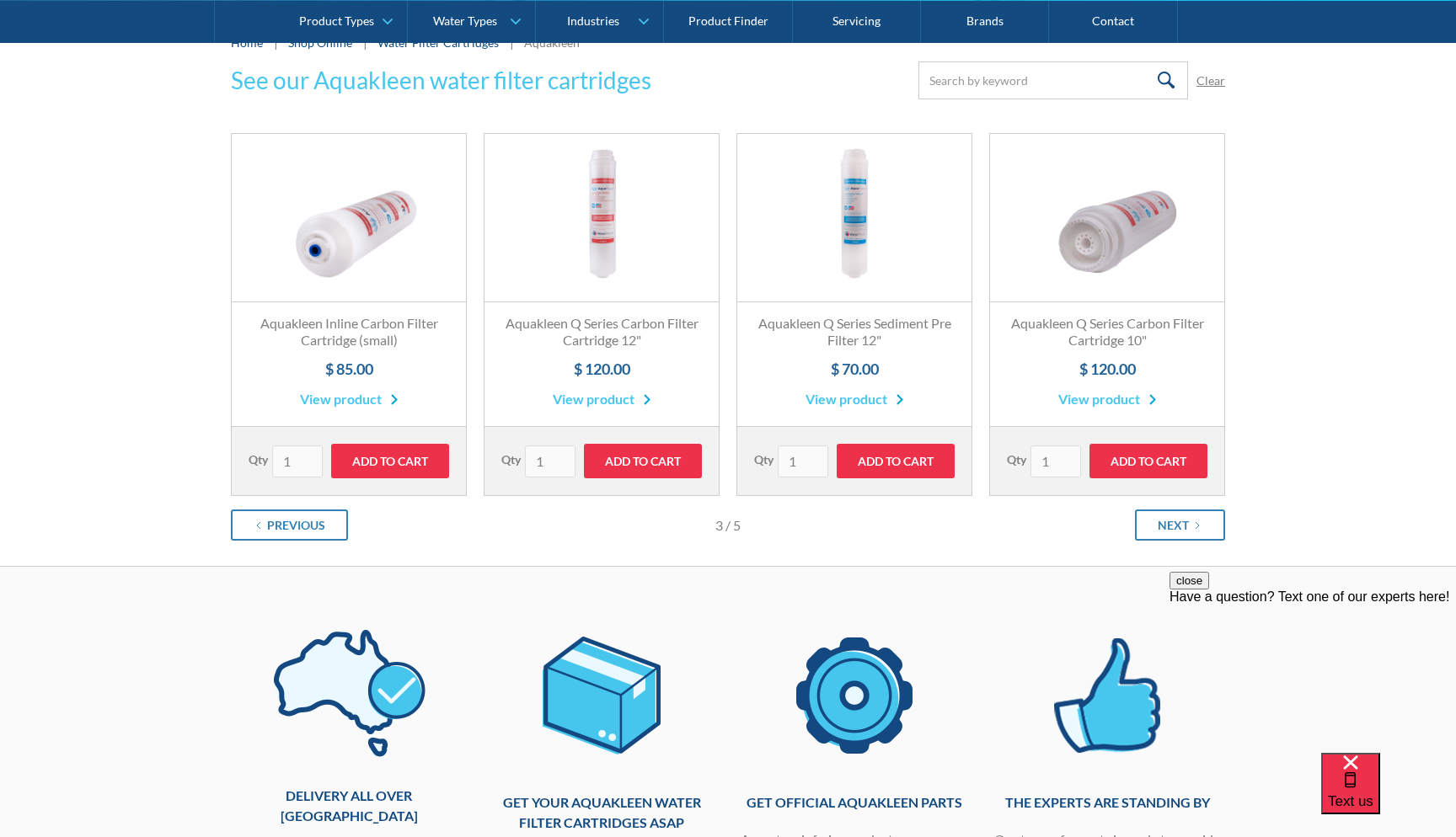
click at [619, 231] on link "Fits All Brands Best Seller" at bounding box center [601, 219] width 234 height 169
click at [360, 240] on link "Fits All Brands Best Seller" at bounding box center [348, 219] width 234 height 169
click at [1114, 237] on link "Fits All Brands Best Seller" at bounding box center [1107, 219] width 234 height 169
click at [262, 520] on icon "Previous Page" at bounding box center [259, 525] width 10 height 10
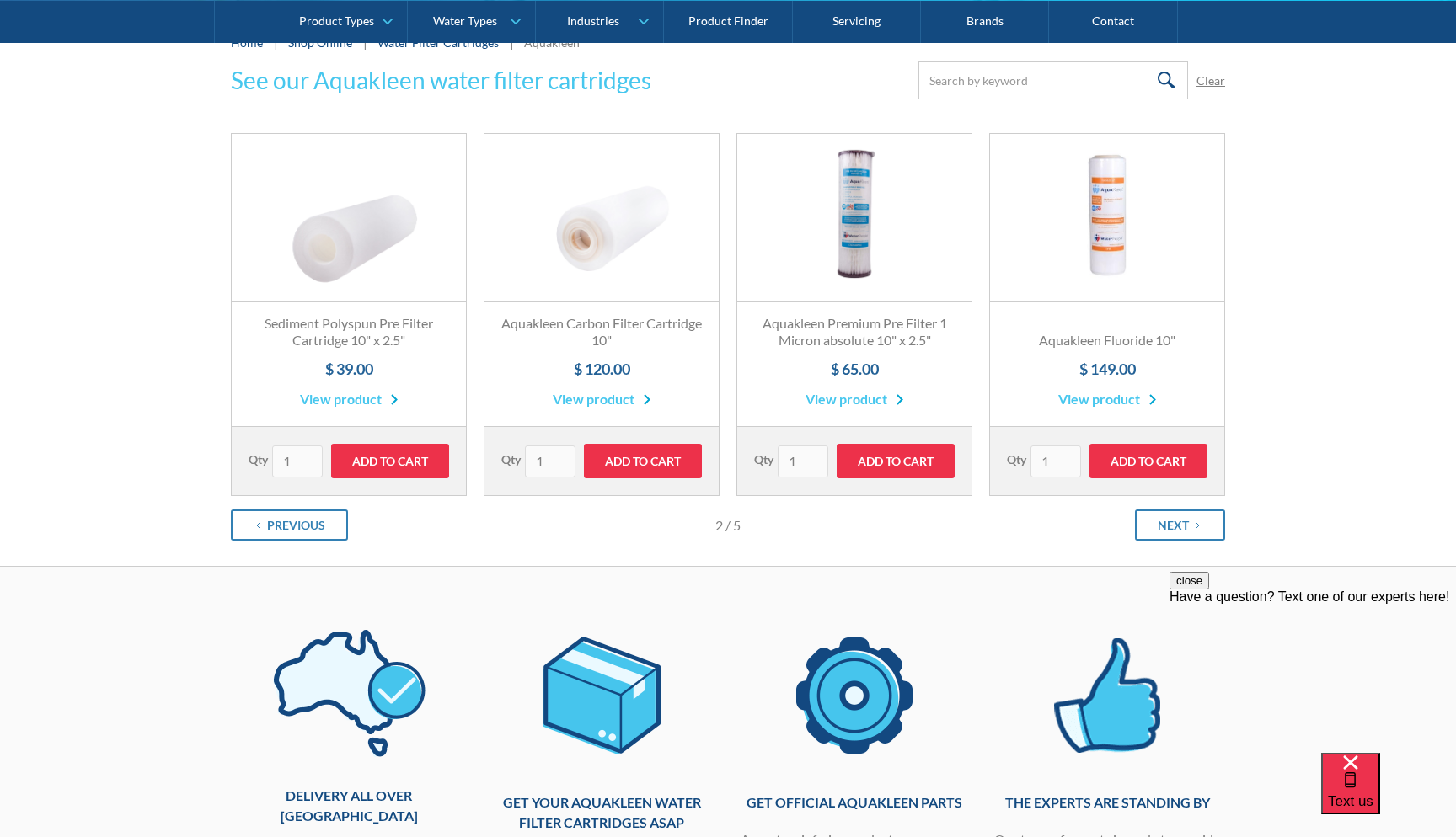
click at [343, 267] on link "Fits All Brands Best Seller" at bounding box center [348, 219] width 234 height 169
click at [994, 75] on input "Email Form" at bounding box center [1053, 80] width 270 height 38
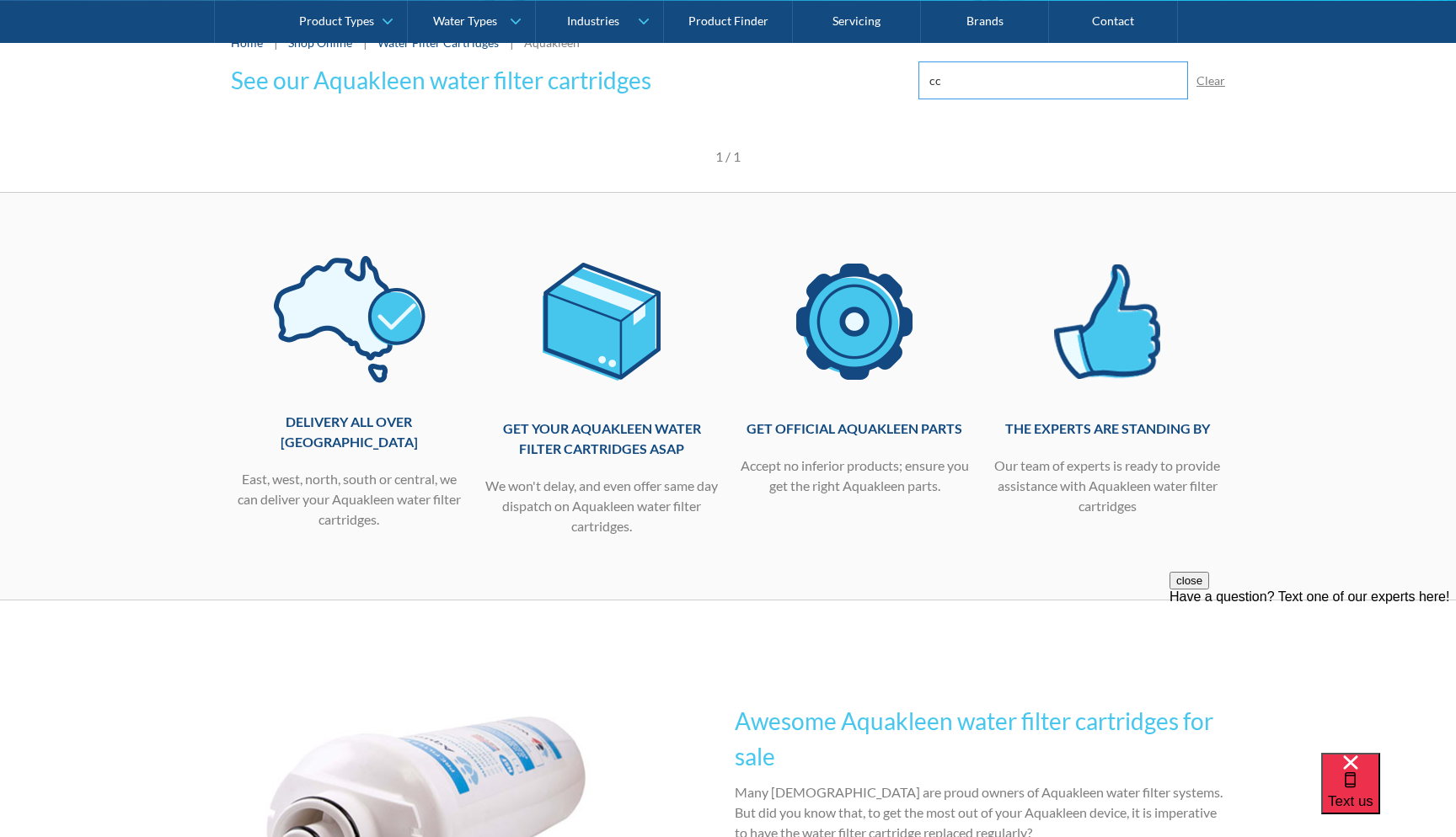
type input "c"
type input "b"
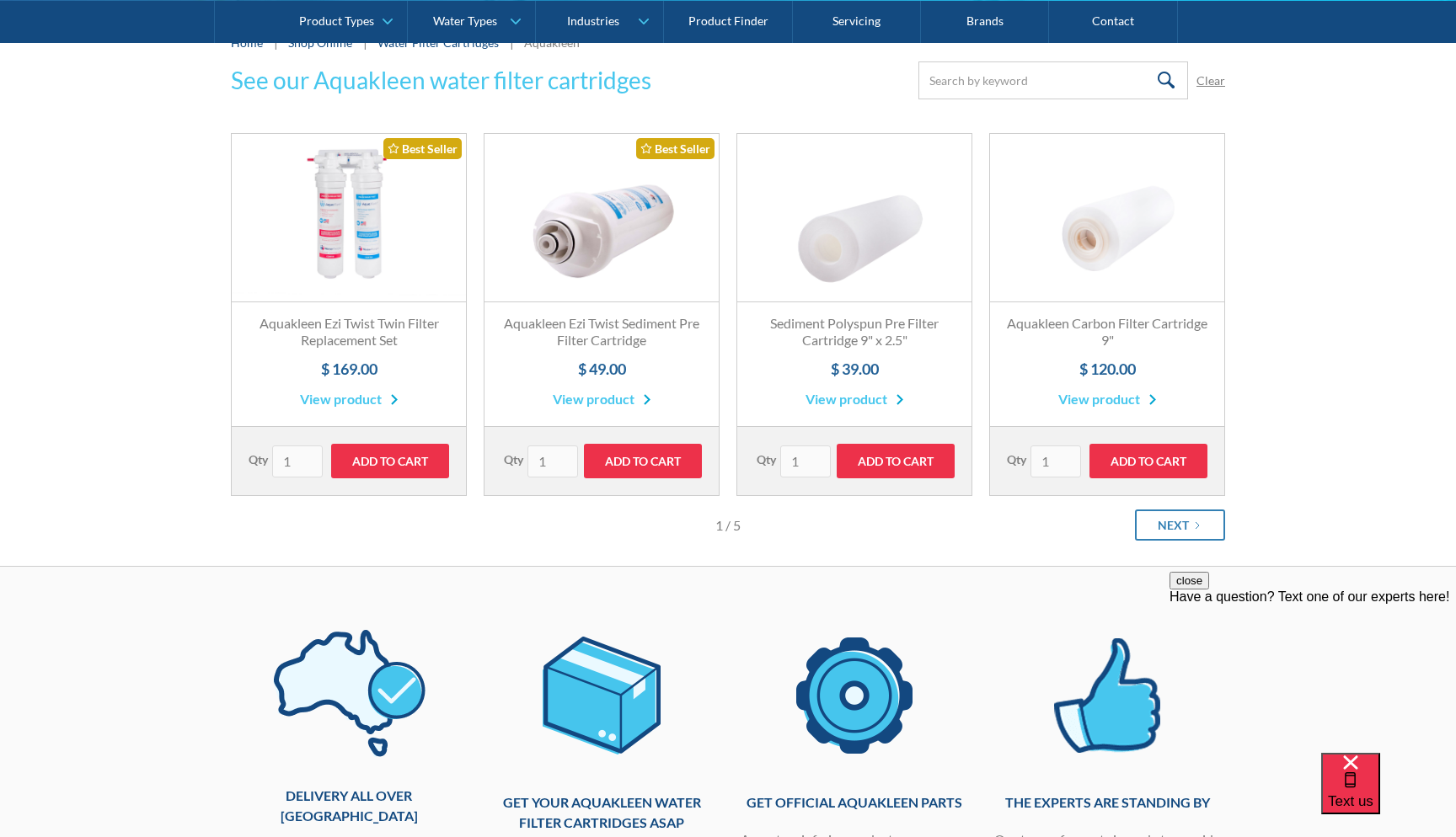
click at [362, 252] on link "Fits All Brands Best Seller" at bounding box center [348, 219] width 234 height 169
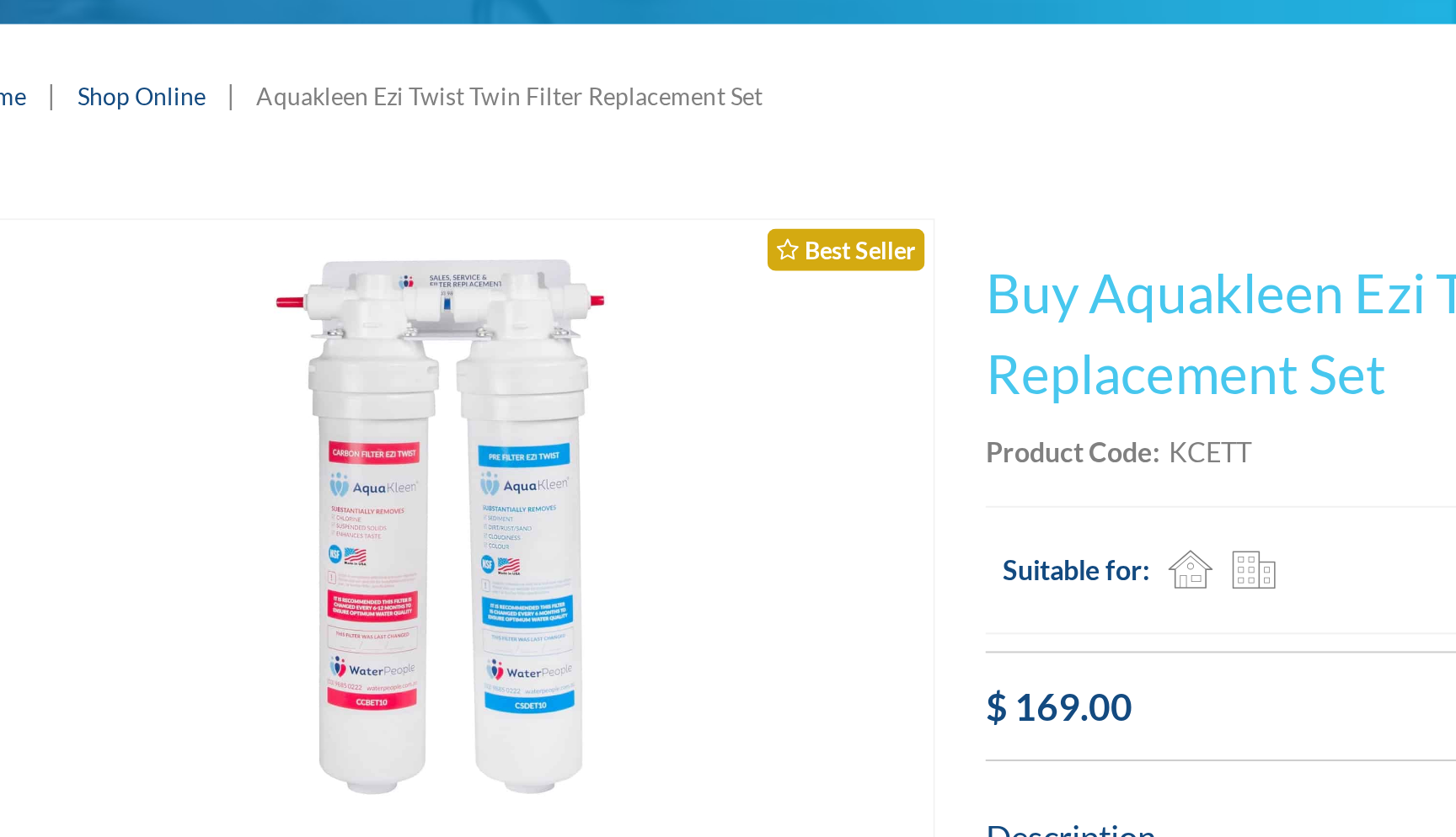
scroll to position [11, 0]
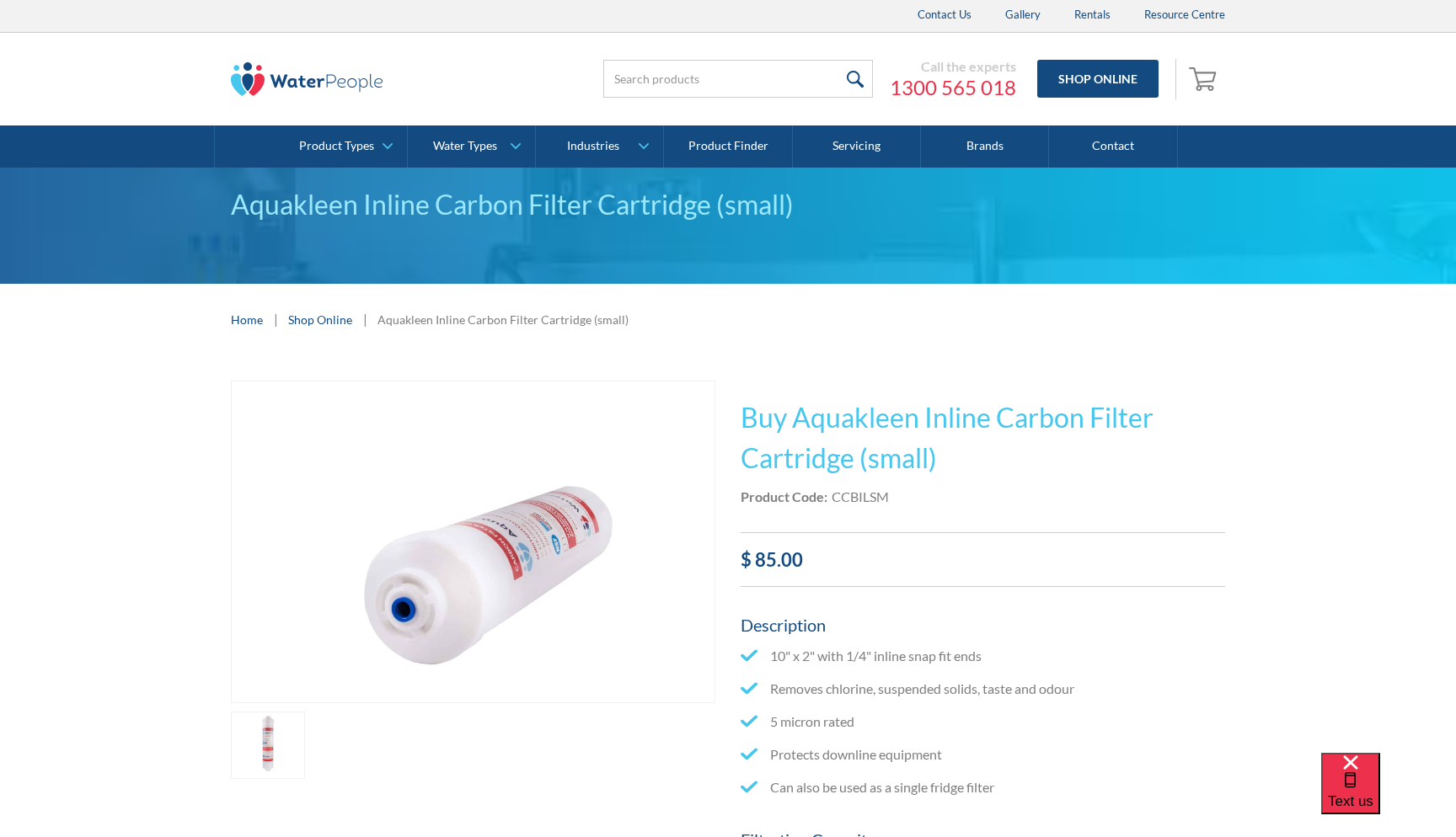
scroll to position [3, 0]
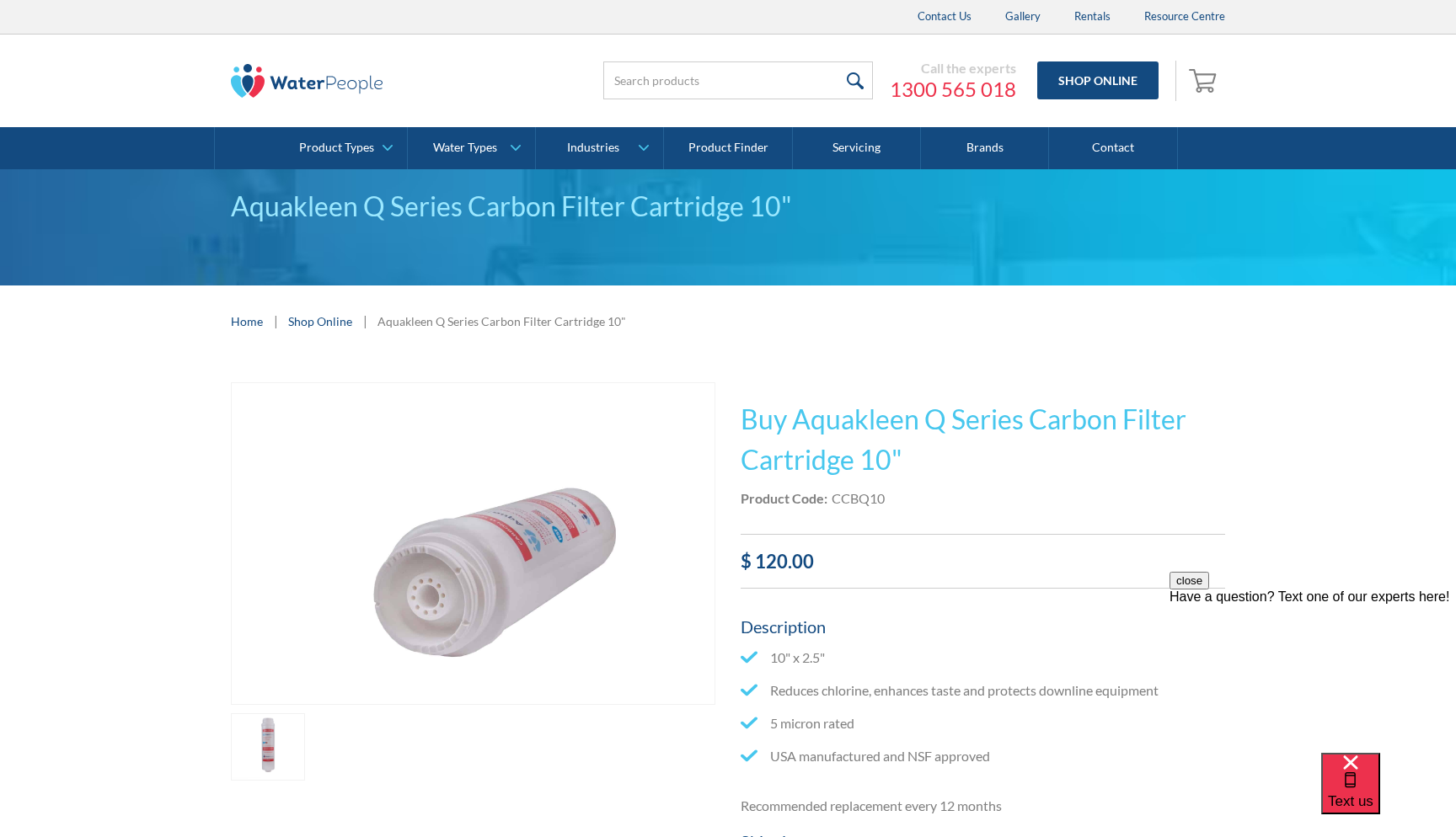
scroll to position [96, 0]
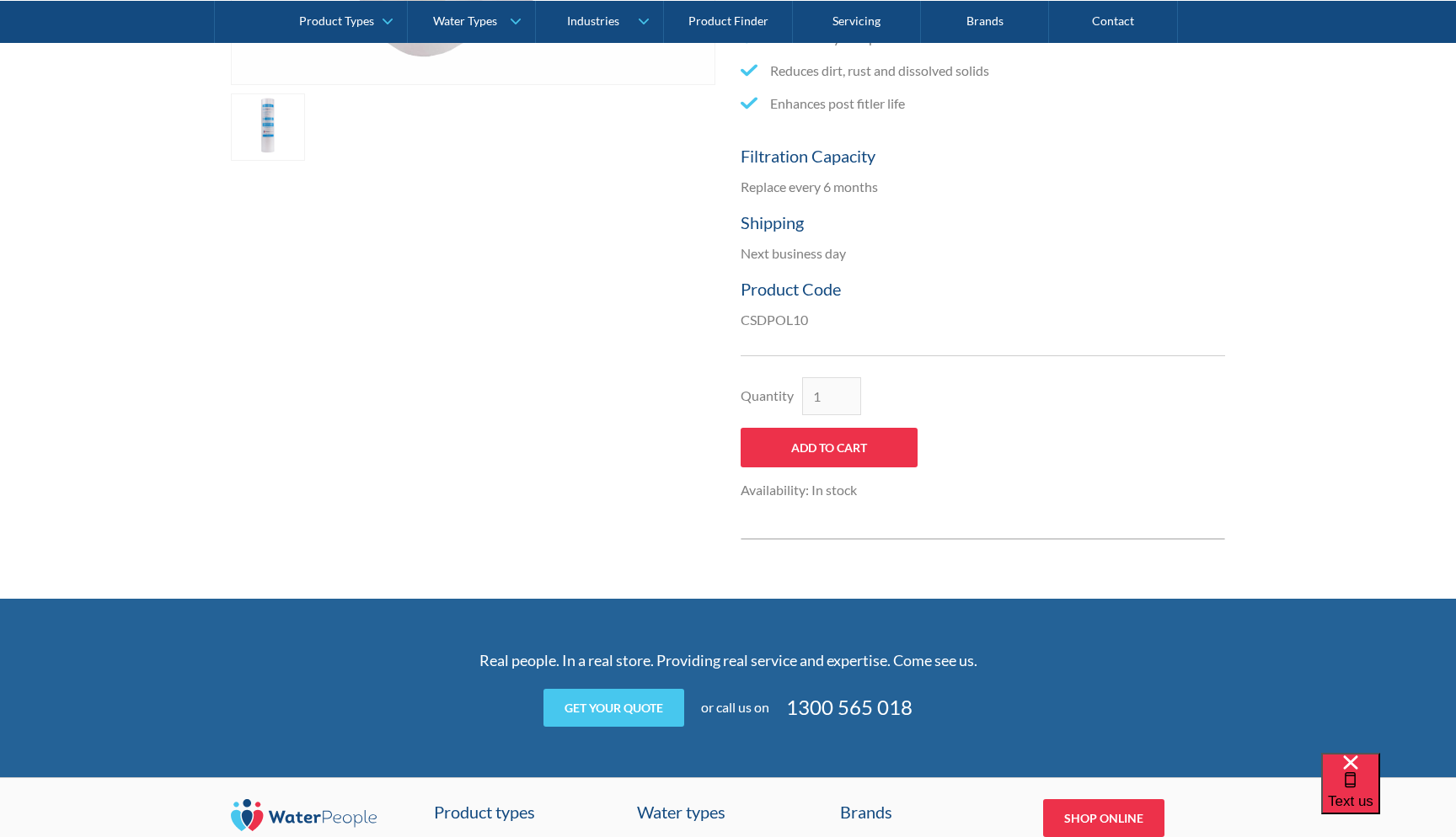
scroll to position [783, 0]
